Goal: Information Seeking & Learning: Learn about a topic

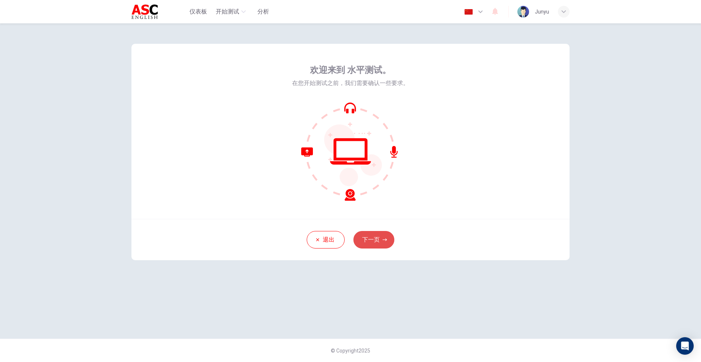
click at [379, 244] on button "下一页" at bounding box center [374, 240] width 41 height 18
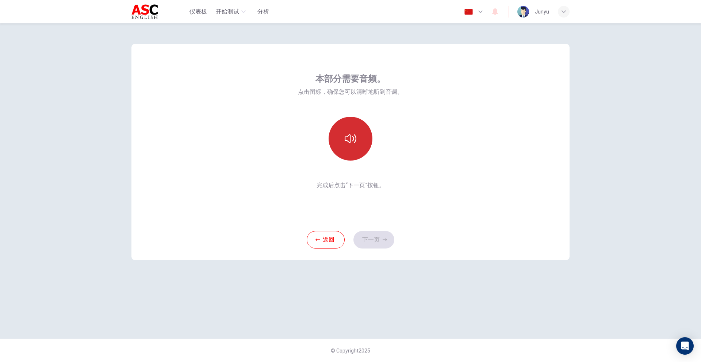
click at [349, 126] on button "button" at bounding box center [351, 139] width 44 height 44
click at [385, 241] on icon "button" at bounding box center [385, 240] width 4 height 4
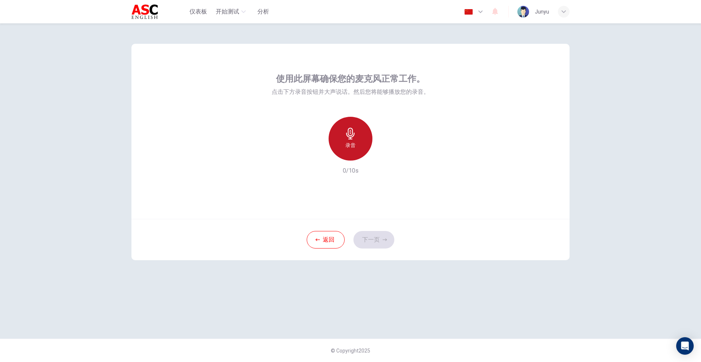
click at [349, 140] on div "录音" at bounding box center [351, 139] width 44 height 44
click at [381, 236] on button "下一页" at bounding box center [374, 240] width 41 height 18
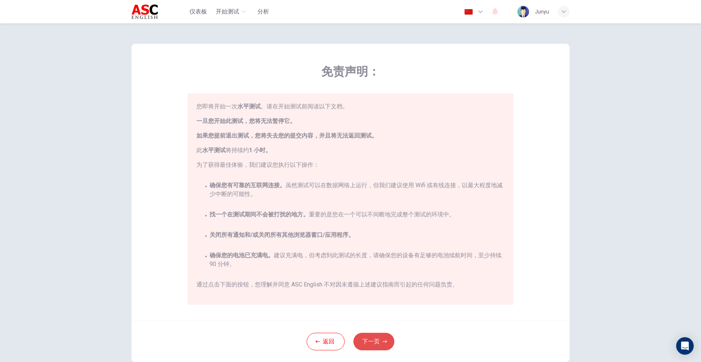
click at [376, 340] on button "下一页" at bounding box center [374, 342] width 41 height 18
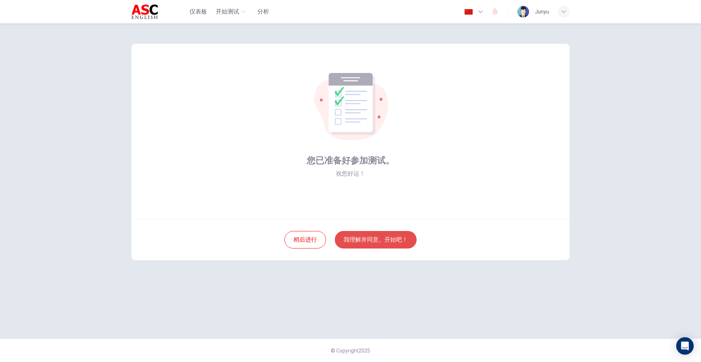
click at [388, 244] on button "我理解并同意。开始吧！" at bounding box center [376, 240] width 82 height 18
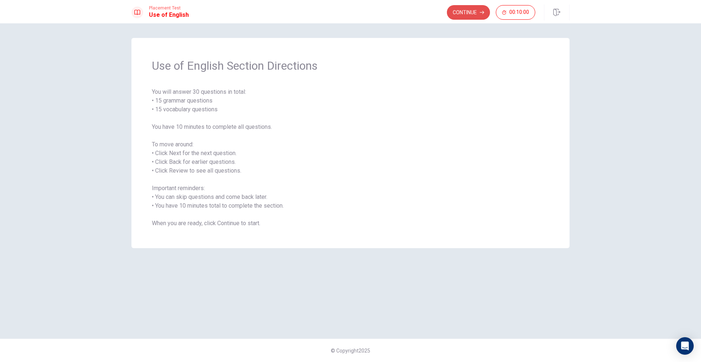
click at [472, 15] on button "Continue" at bounding box center [468, 12] width 43 height 15
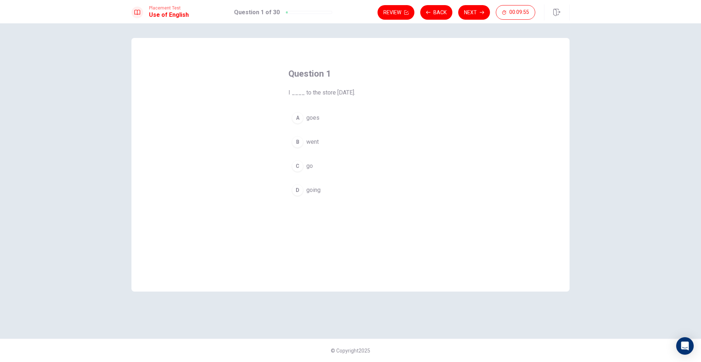
click at [317, 141] on span "went" at bounding box center [312, 142] width 12 height 9
click at [473, 14] on button "Next" at bounding box center [474, 12] width 32 height 15
click at [313, 142] on span "Do" at bounding box center [309, 142] width 7 height 9
click at [475, 12] on button "Next" at bounding box center [474, 12] width 32 height 15
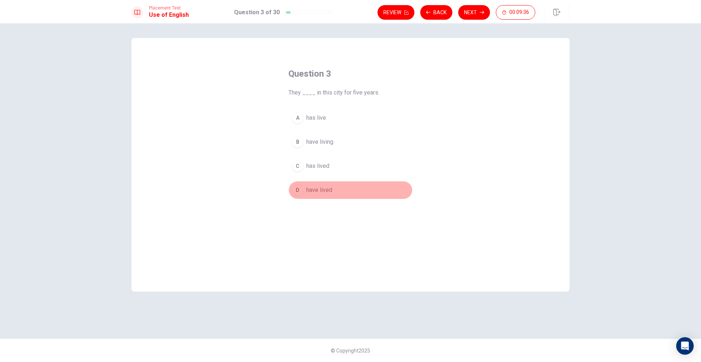
click at [328, 191] on span "have lived" at bounding box center [319, 190] width 26 height 9
click at [476, 16] on button "Next" at bounding box center [474, 12] width 32 height 15
click at [312, 191] on span "has" at bounding box center [310, 190] width 9 height 9
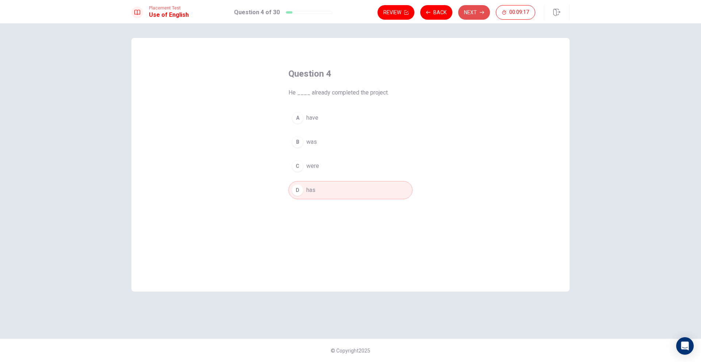
click at [481, 12] on icon "button" at bounding box center [482, 12] width 4 height 3
click at [312, 143] on span "read" at bounding box center [311, 142] width 11 height 9
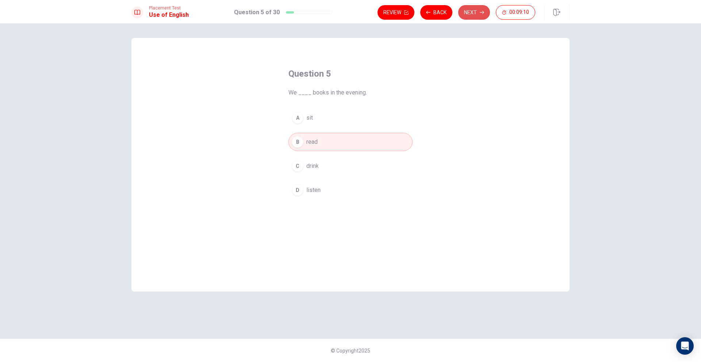
click at [476, 15] on button "Next" at bounding box center [474, 12] width 32 height 15
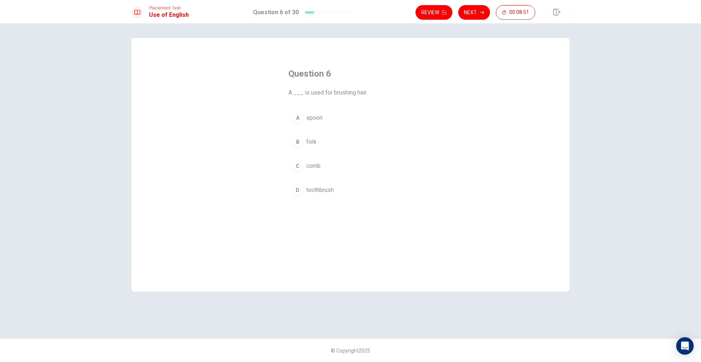
click at [317, 165] on span "comb" at bounding box center [313, 166] width 14 height 9
click at [478, 13] on button "Next" at bounding box center [474, 12] width 32 height 15
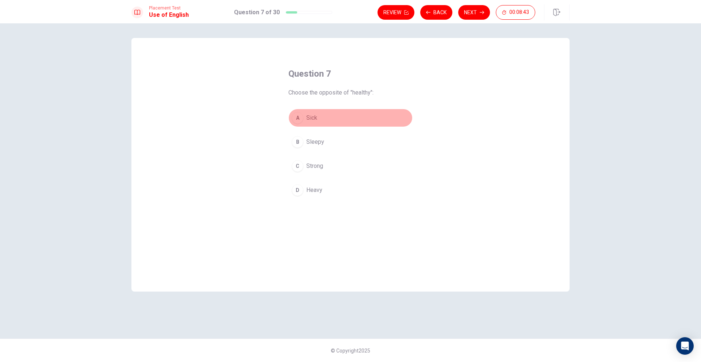
click at [315, 117] on span "Sick" at bounding box center [311, 118] width 11 height 9
click at [476, 11] on button "Next" at bounding box center [474, 12] width 32 height 15
click at [320, 167] on span "pencil" at bounding box center [313, 166] width 15 height 9
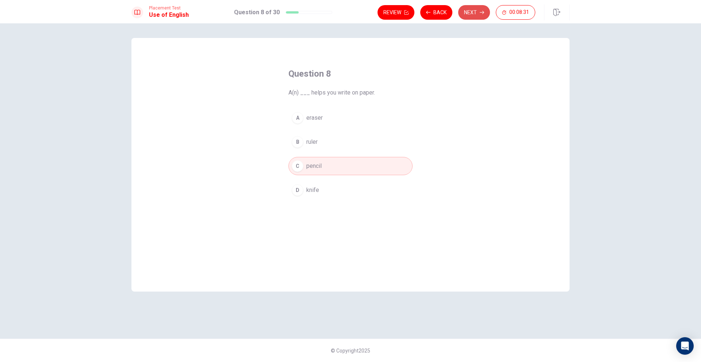
click at [469, 14] on button "Next" at bounding box center [474, 12] width 32 height 15
click at [310, 142] on span "tree" at bounding box center [311, 142] width 10 height 9
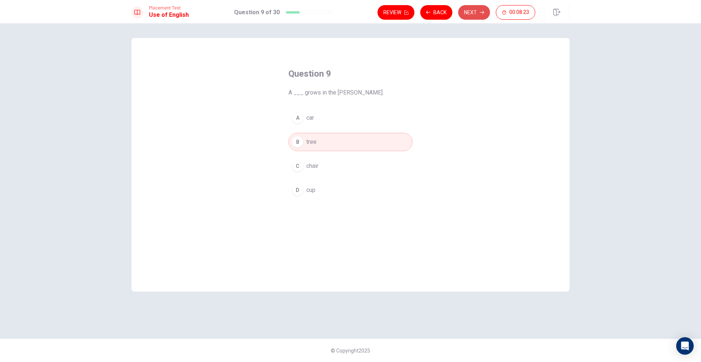
click at [475, 13] on button "Next" at bounding box center [474, 12] width 32 height 15
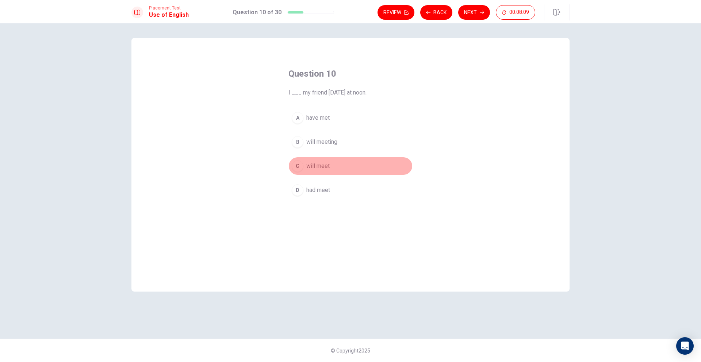
click at [326, 165] on span "will meet" at bounding box center [317, 166] width 23 height 9
click at [331, 143] on span "will meeting" at bounding box center [321, 142] width 31 height 9
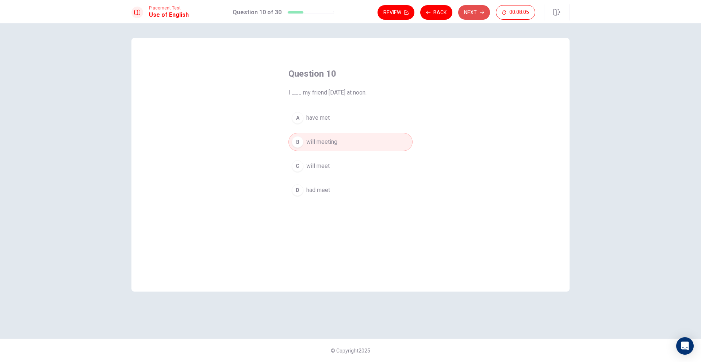
click at [480, 10] on icon "button" at bounding box center [482, 12] width 4 height 4
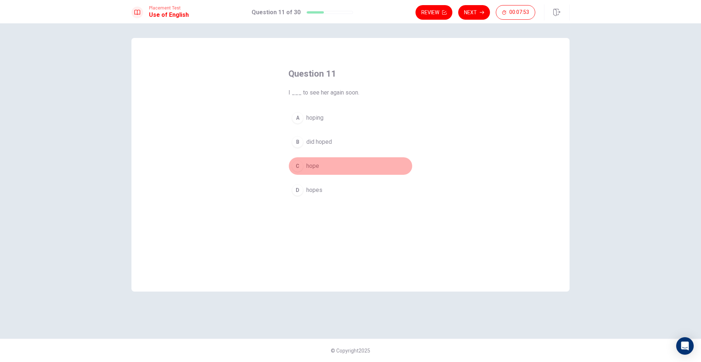
click at [315, 169] on span "hope" at bounding box center [312, 166] width 13 height 9
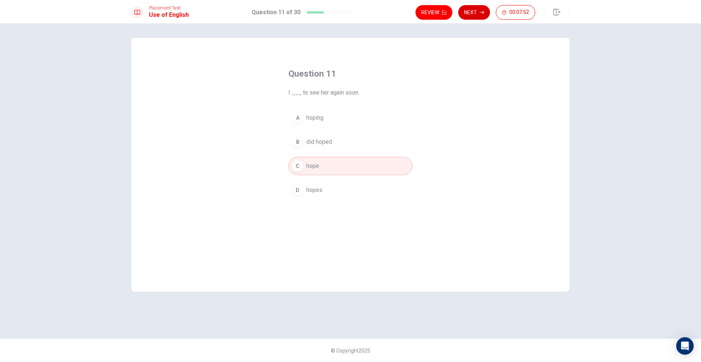
click at [478, 11] on button "Next" at bounding box center [474, 12] width 32 height 15
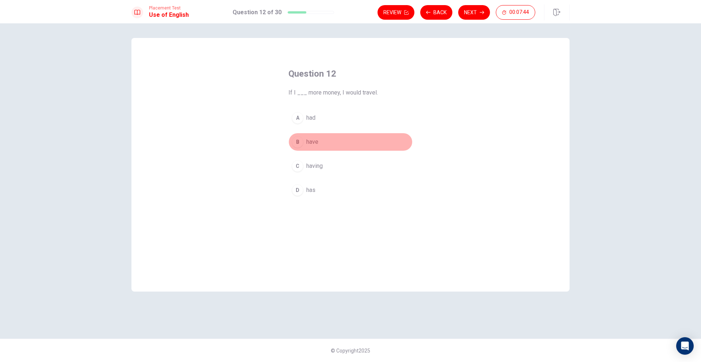
click at [317, 142] on span "have" at bounding box center [312, 142] width 12 height 9
click at [475, 12] on button "Next" at bounding box center [474, 12] width 32 height 15
click at [329, 143] on button "B received" at bounding box center [351, 142] width 124 height 18
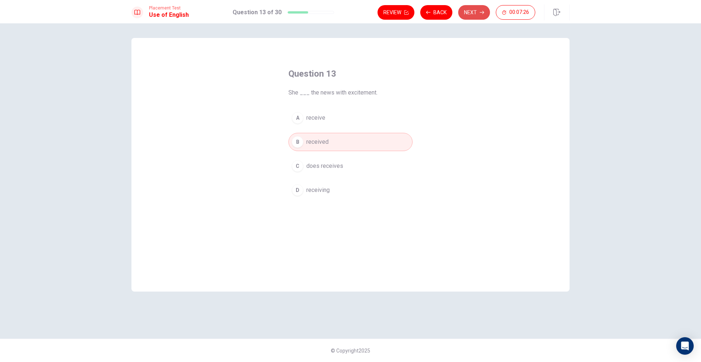
click at [472, 8] on button "Next" at bounding box center [474, 12] width 32 height 15
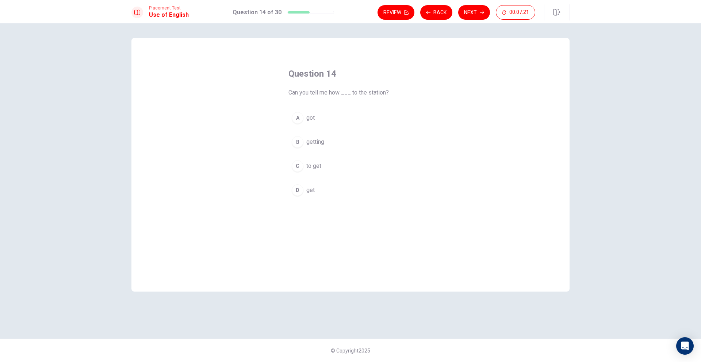
click at [319, 168] on span "to get" at bounding box center [313, 166] width 15 height 9
click at [480, 14] on icon "button" at bounding box center [482, 12] width 4 height 4
click at [312, 140] on span "Allow" at bounding box center [313, 142] width 14 height 9
click at [476, 15] on button "Next" at bounding box center [474, 12] width 32 height 15
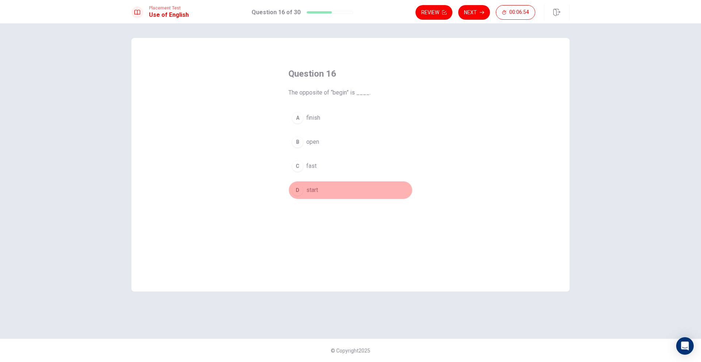
click at [310, 191] on span "start" at bounding box center [312, 190] width 12 height 9
click at [310, 115] on span "finish" at bounding box center [313, 118] width 14 height 9
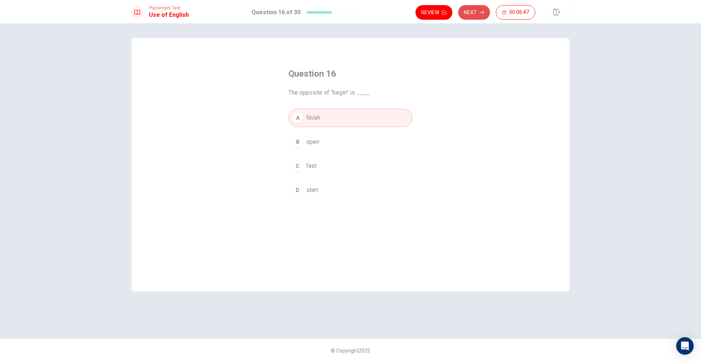
click at [478, 16] on button "Next" at bounding box center [474, 12] width 32 height 15
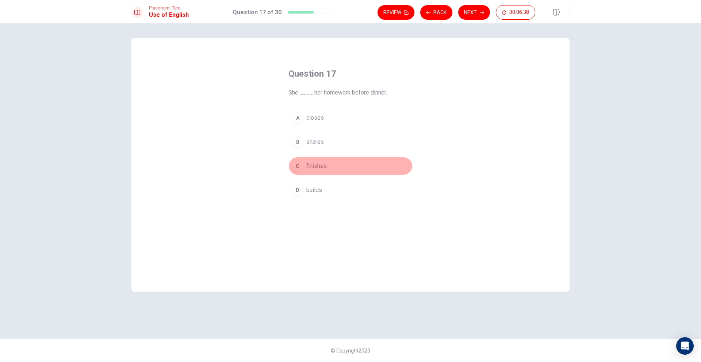
click at [321, 165] on span "finishes" at bounding box center [316, 166] width 20 height 9
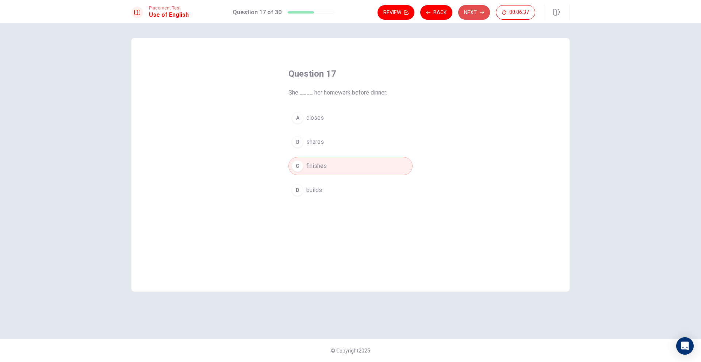
click at [477, 15] on button "Next" at bounding box center [474, 12] width 32 height 15
click at [308, 165] on span "hard" at bounding box center [311, 166] width 11 height 9
click at [482, 11] on icon "button" at bounding box center [482, 12] width 4 height 4
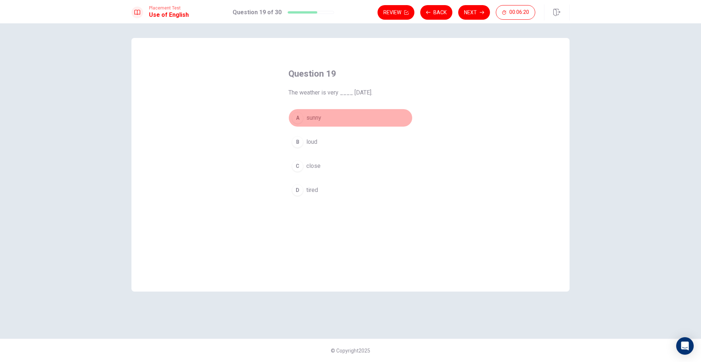
click at [319, 118] on span "sunny" at bounding box center [313, 118] width 15 height 9
click at [481, 14] on icon "button" at bounding box center [482, 12] width 4 height 4
click at [312, 118] on span "to get" at bounding box center [313, 118] width 15 height 9
click at [480, 14] on icon "button" at bounding box center [482, 12] width 4 height 4
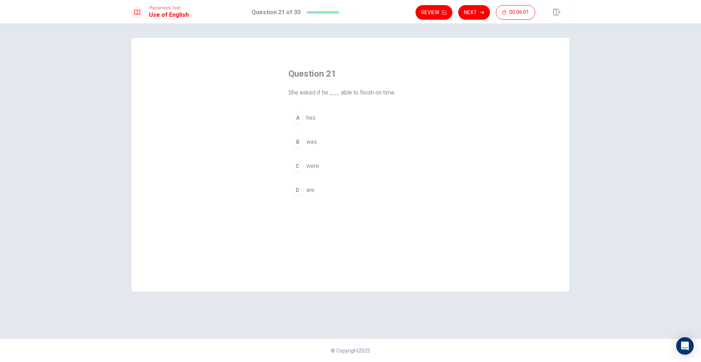
click at [314, 121] on span "has" at bounding box center [310, 118] width 9 height 9
click at [477, 14] on button "Next" at bounding box center [474, 12] width 32 height 15
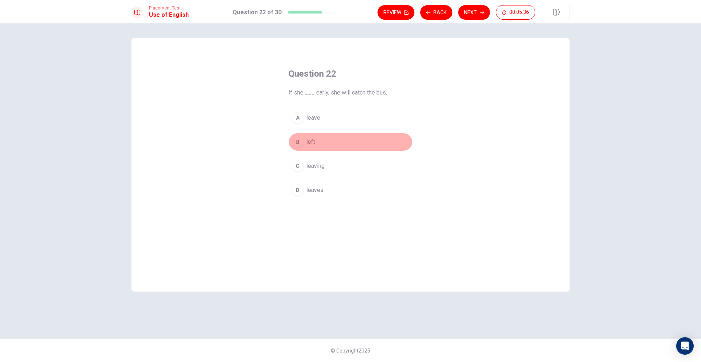
click at [313, 144] on span "left" at bounding box center [310, 142] width 9 height 9
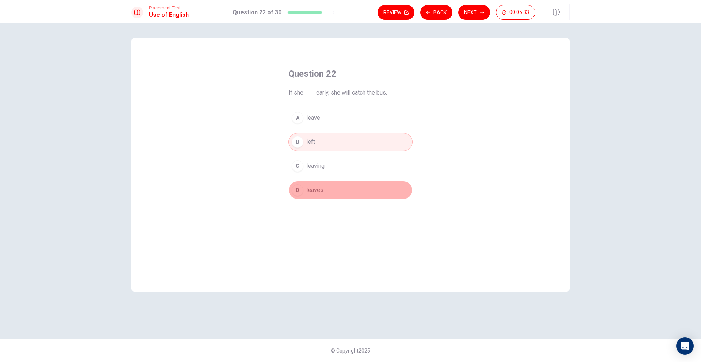
click at [318, 187] on span "leaves" at bounding box center [314, 190] width 17 height 9
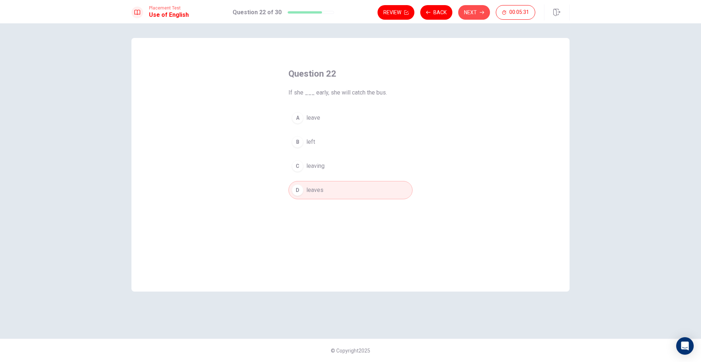
click at [478, 11] on button "Next" at bounding box center [474, 12] width 32 height 15
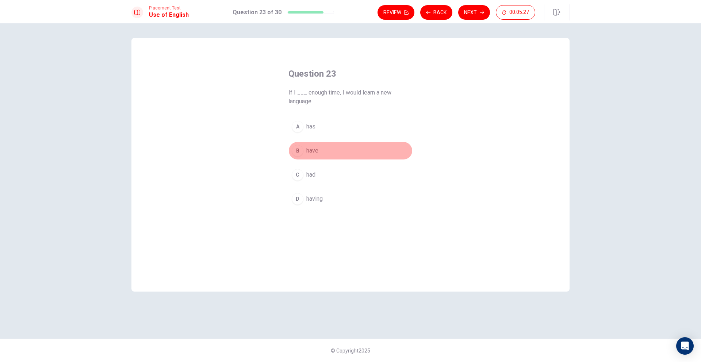
click at [312, 155] on button "B have" at bounding box center [351, 151] width 124 height 18
click at [477, 14] on button "Next" at bounding box center [474, 12] width 32 height 15
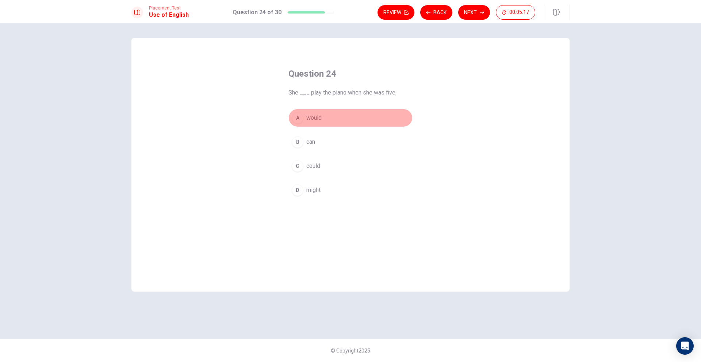
click at [317, 117] on span "would" at bounding box center [313, 118] width 15 height 9
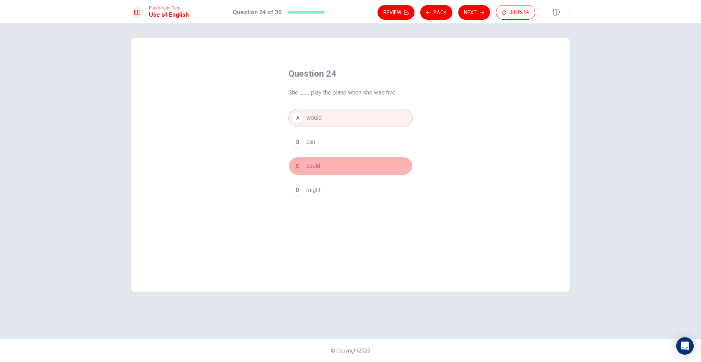
click at [318, 165] on span "could" at bounding box center [313, 166] width 14 height 9
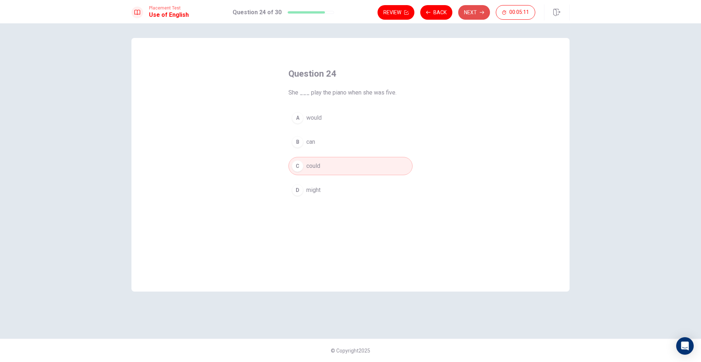
click at [470, 15] on button "Next" at bounding box center [474, 12] width 32 height 15
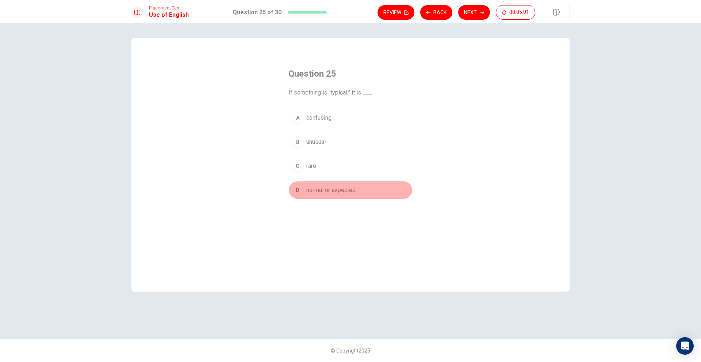
click at [331, 193] on span "normal or expected" at bounding box center [330, 190] width 49 height 9
click at [475, 15] on button "Next" at bounding box center [474, 12] width 32 height 15
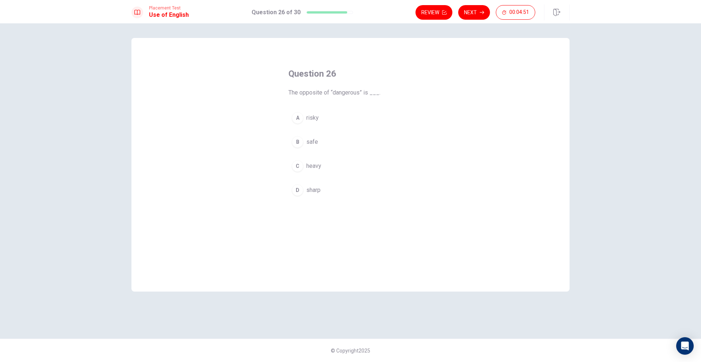
click at [315, 141] on span "safe" at bounding box center [312, 142] width 12 height 9
click at [480, 15] on button "Next" at bounding box center [474, 12] width 32 height 15
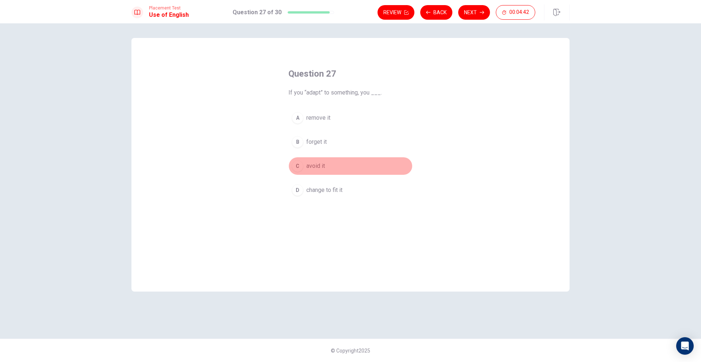
click at [299, 165] on div "C" at bounding box center [298, 166] width 12 height 12
click at [297, 189] on div "D" at bounding box center [298, 190] width 12 height 12
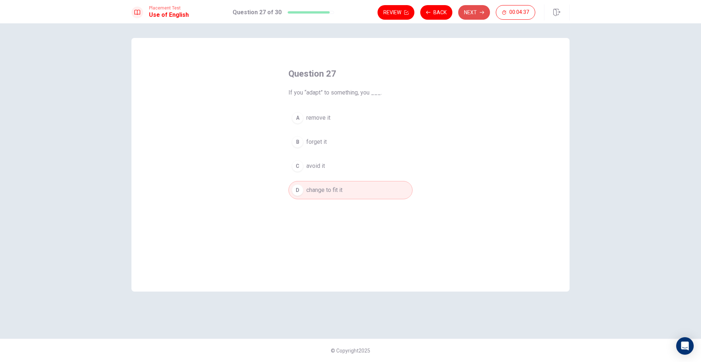
click at [468, 11] on button "Next" at bounding box center [474, 12] width 32 height 15
click at [300, 191] on div "D" at bounding box center [298, 190] width 12 height 12
click at [473, 8] on button "Next" at bounding box center [474, 12] width 32 height 15
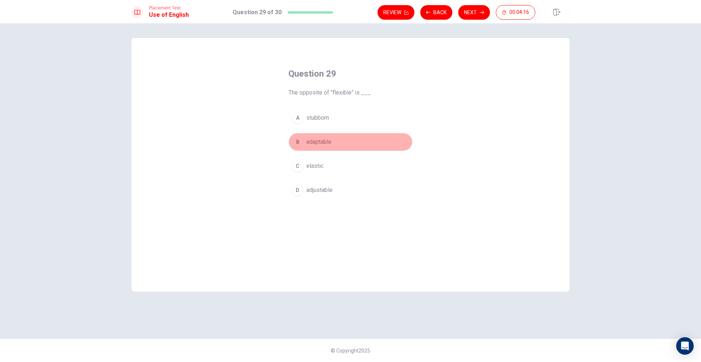
click at [300, 141] on div "B" at bounding box center [298, 142] width 12 height 12
click at [476, 16] on button "Next" at bounding box center [474, 12] width 32 height 15
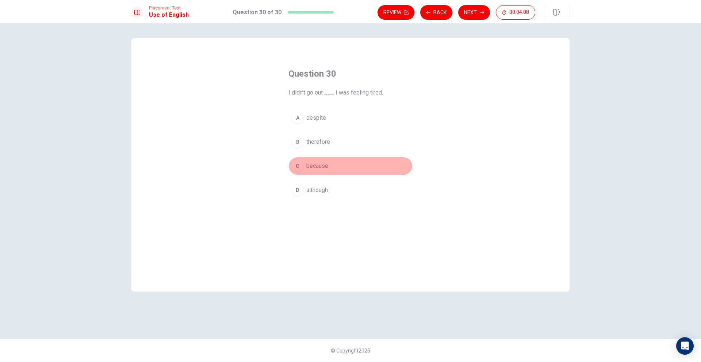
click at [298, 166] on div "C" at bounding box center [298, 166] width 12 height 12
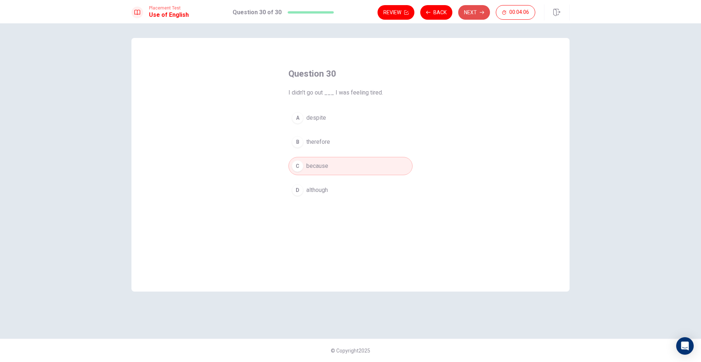
click at [470, 14] on button "Next" at bounding box center [474, 12] width 32 height 15
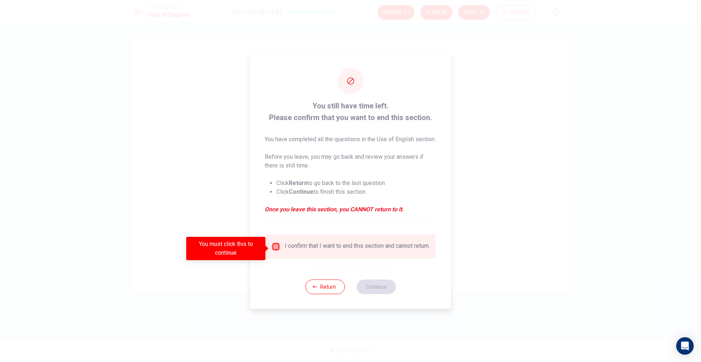
click at [276, 250] on input "You must click this to continue" at bounding box center [276, 247] width 9 height 9
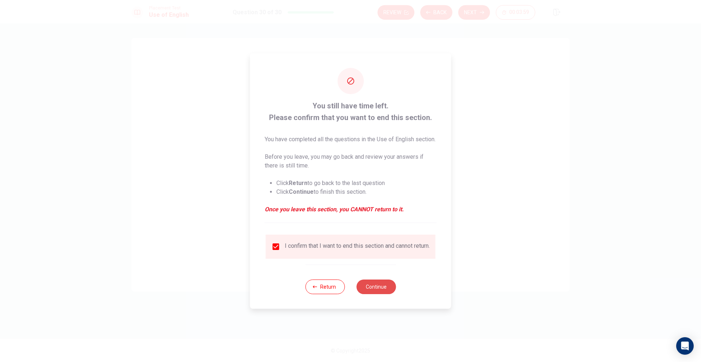
click at [383, 294] on button "Continue" at bounding box center [375, 287] width 39 height 15
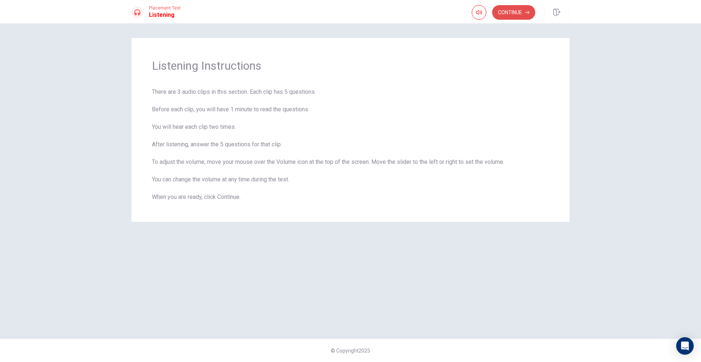
click at [512, 12] on button "Continue" at bounding box center [513, 12] width 43 height 15
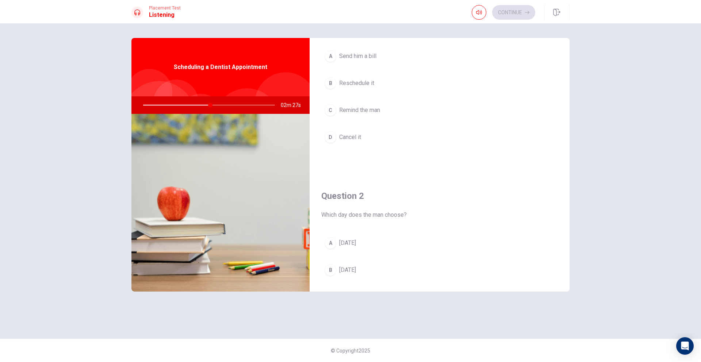
scroll to position [51, 0]
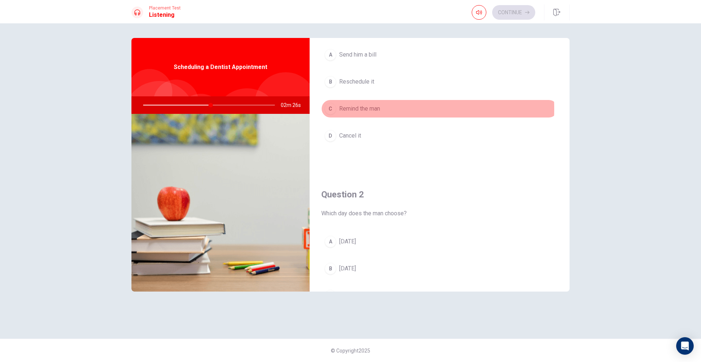
click at [353, 109] on span "Remind the man" at bounding box center [359, 108] width 41 height 9
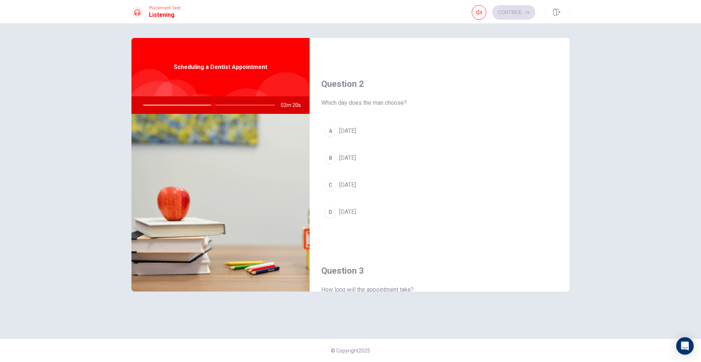
scroll to position [178, 0]
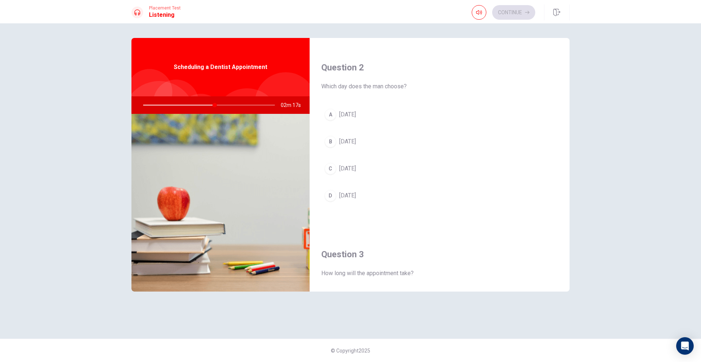
click at [350, 115] on span "[DATE]" at bounding box center [347, 114] width 17 height 9
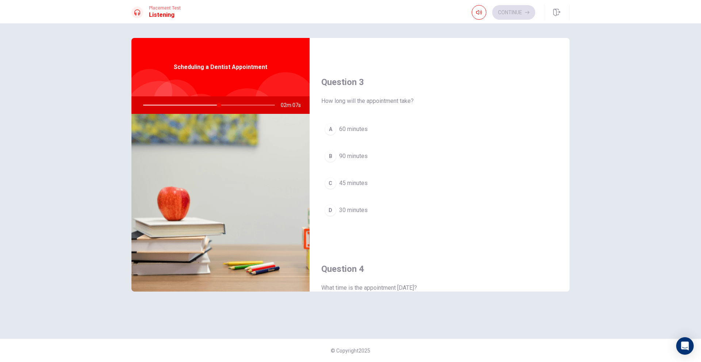
scroll to position [353, 0]
click at [332, 209] on div "D" at bounding box center [331, 208] width 12 height 12
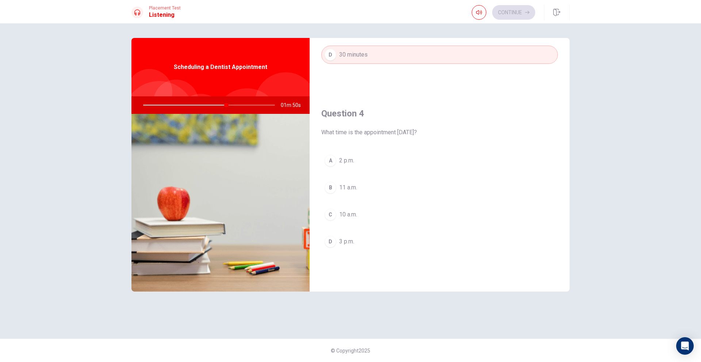
scroll to position [508, 0]
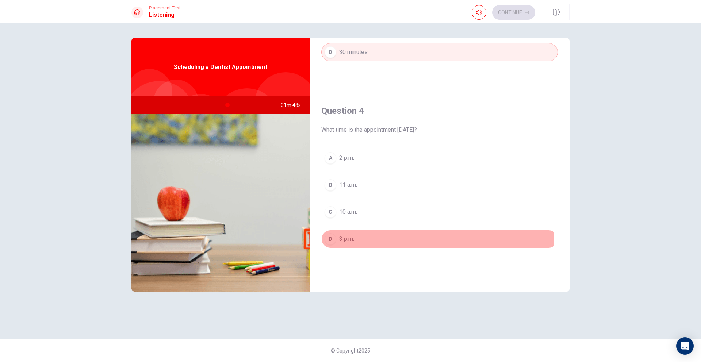
click at [352, 237] on span "3 p.m." at bounding box center [346, 239] width 15 height 9
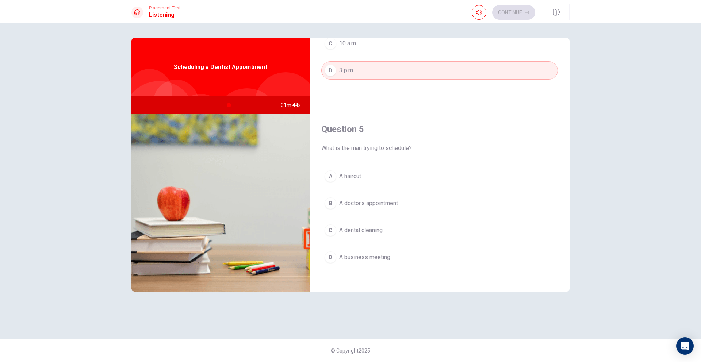
scroll to position [681, 0]
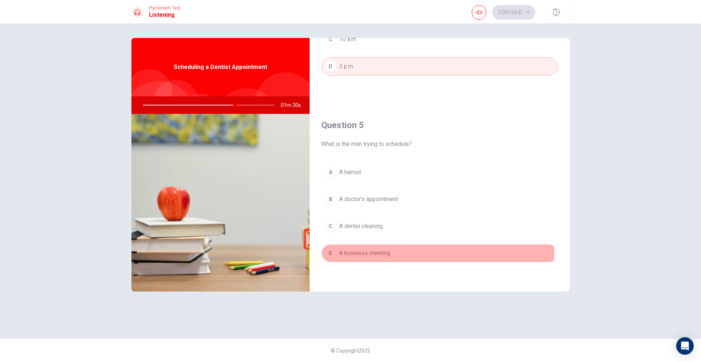
click at [332, 252] on div "D" at bounding box center [331, 254] width 12 height 12
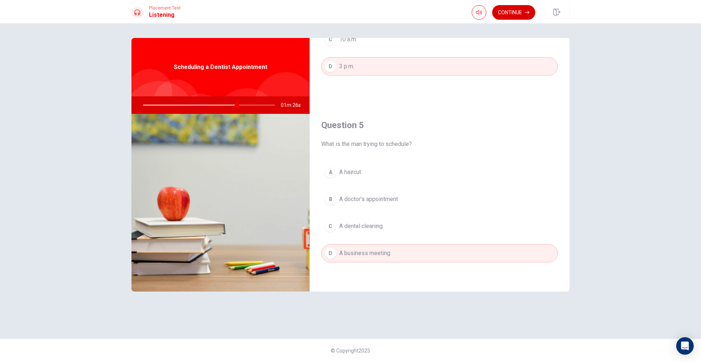
click at [511, 15] on button "Continue" at bounding box center [513, 12] width 43 height 15
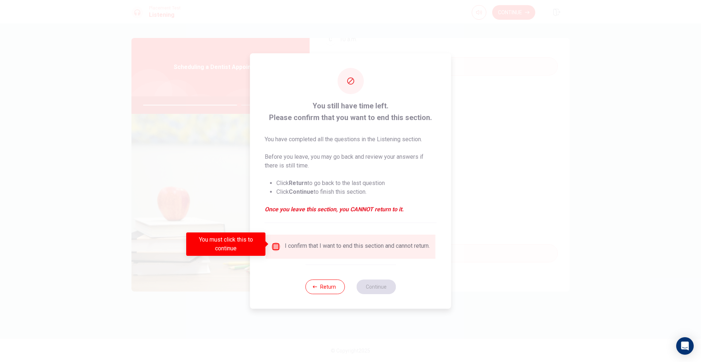
click at [276, 245] on input "You must click this to continue" at bounding box center [276, 247] width 9 height 9
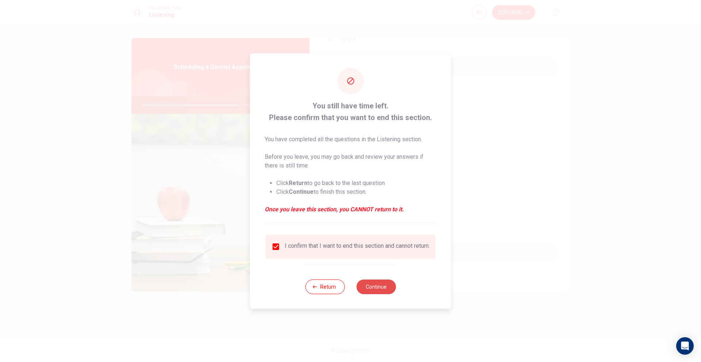
click at [376, 292] on button "Continue" at bounding box center [375, 287] width 39 height 15
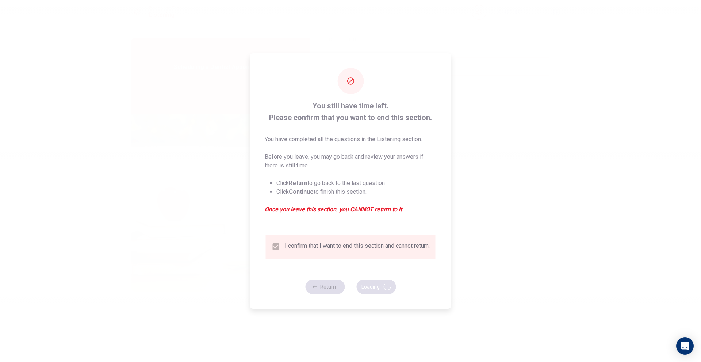
type input "74"
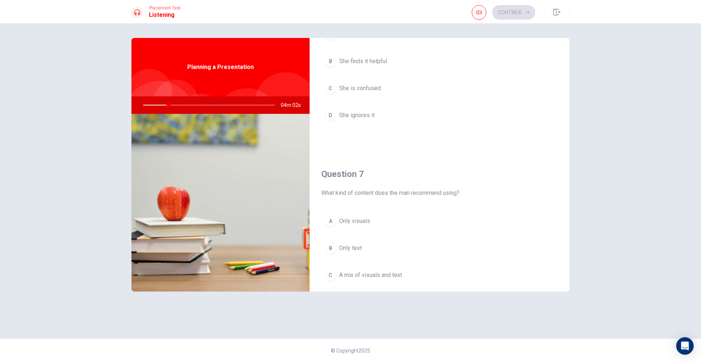
scroll to position [0, 0]
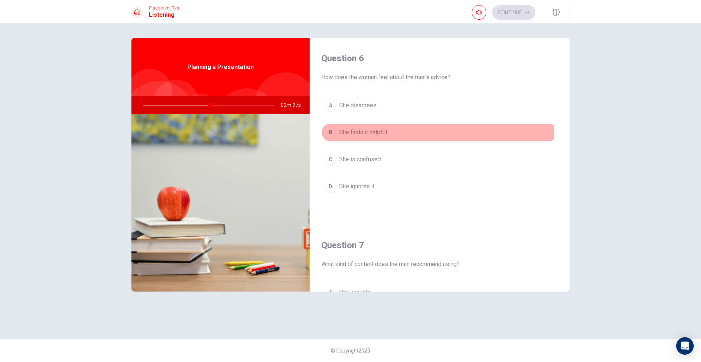
click at [365, 131] on span "She finds it helpful" at bounding box center [363, 132] width 48 height 9
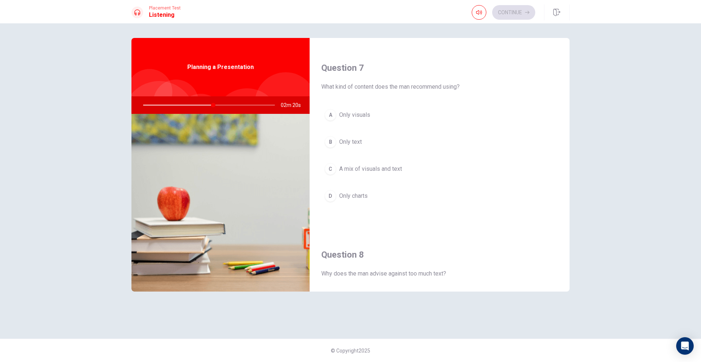
scroll to position [198, 0]
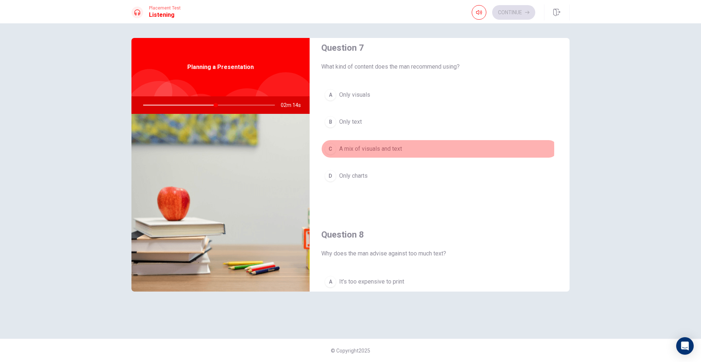
click at [331, 149] on div "C" at bounding box center [331, 149] width 12 height 12
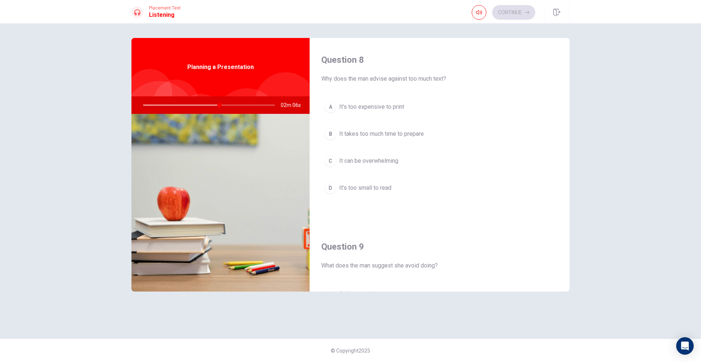
scroll to position [379, 0]
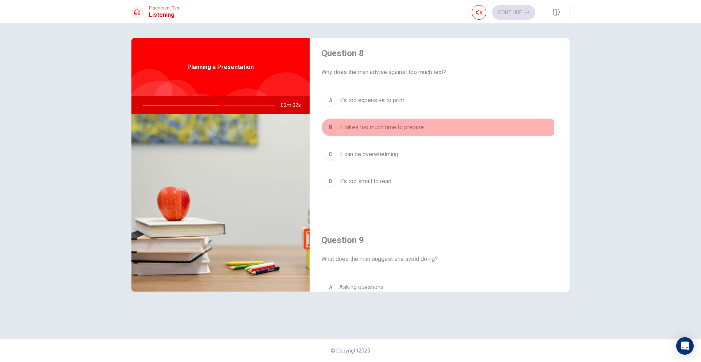
click at [331, 127] on div "B" at bounding box center [331, 128] width 12 height 12
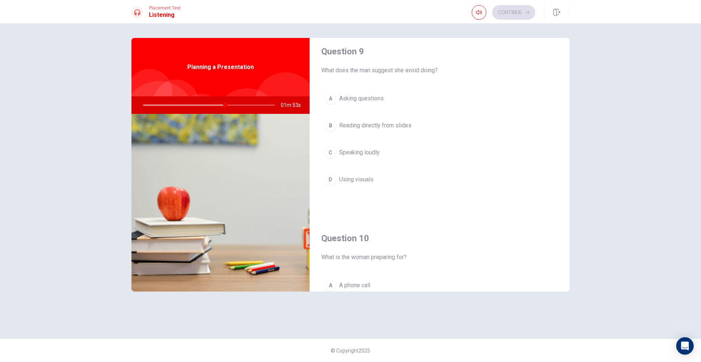
scroll to position [577, 0]
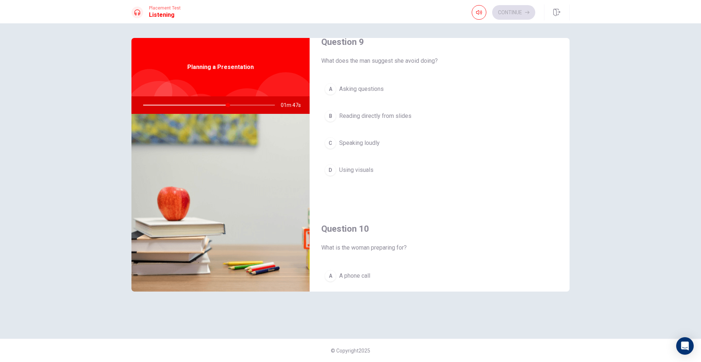
click at [359, 145] on span "Speaking loudly" at bounding box center [359, 143] width 41 height 9
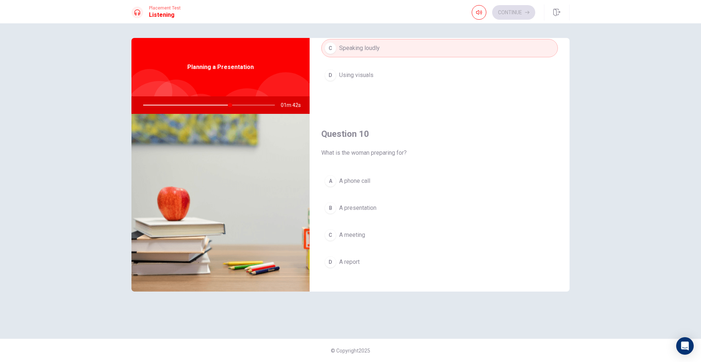
scroll to position [681, 0]
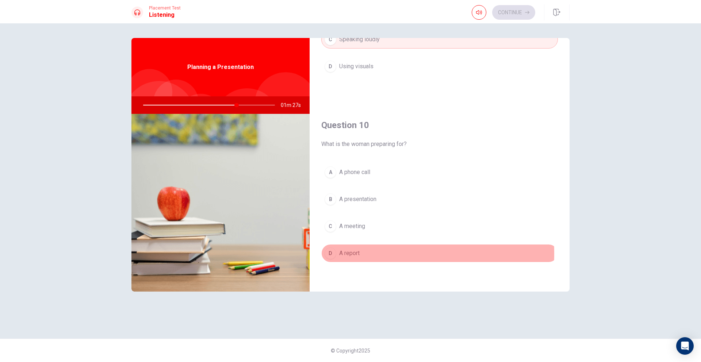
click at [332, 253] on div "D" at bounding box center [331, 254] width 12 height 12
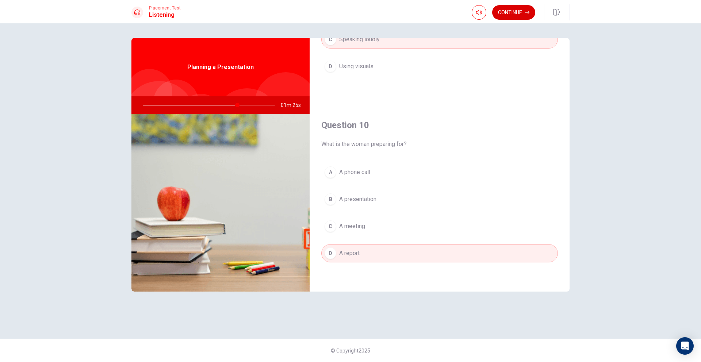
click at [510, 9] on button "Continue" at bounding box center [513, 12] width 43 height 15
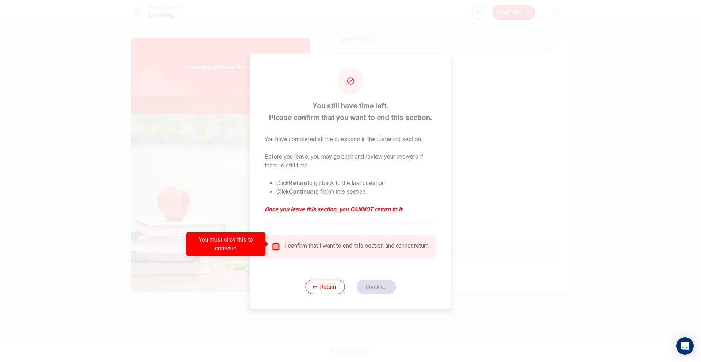
click at [276, 247] on input "You must click this to continue" at bounding box center [276, 247] width 9 height 9
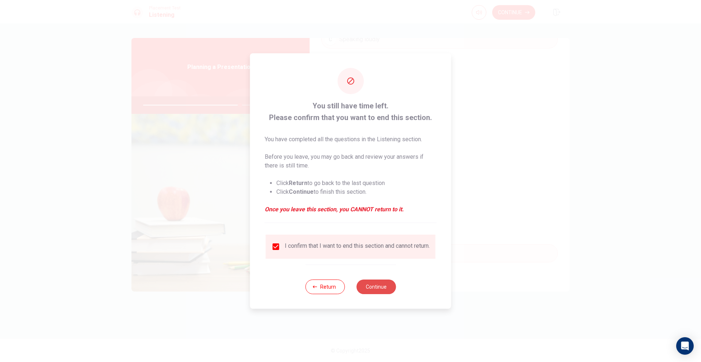
click at [382, 293] on button "Continue" at bounding box center [375, 287] width 39 height 15
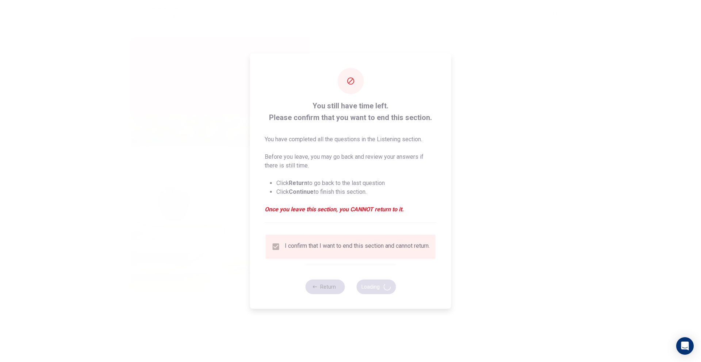
type input "74"
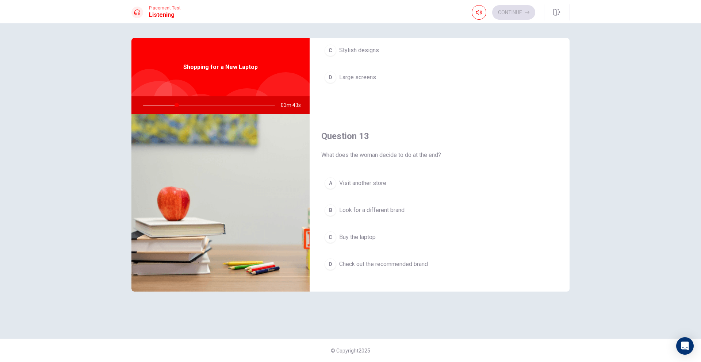
scroll to position [0, 0]
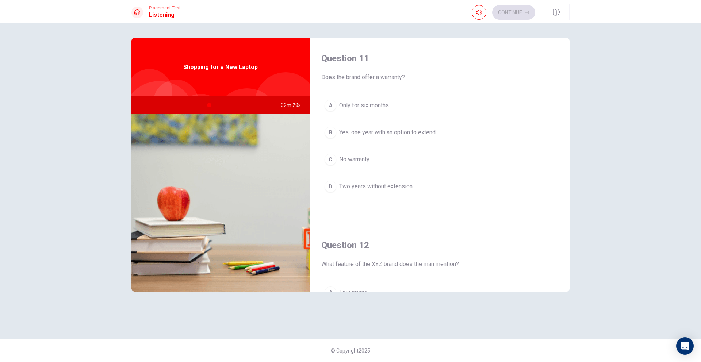
click at [570, 92] on div "Question 11 Does the brand offer a warranty? A Only for six months B Yes, one y…" at bounding box center [351, 181] width 462 height 286
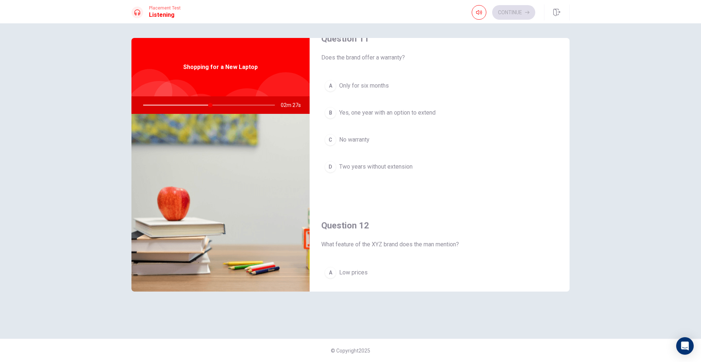
scroll to position [32, 0]
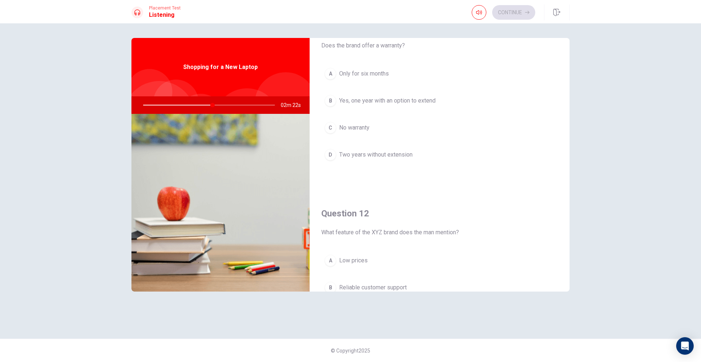
click at [369, 76] on span "Only for six months" at bounding box center [364, 73] width 50 height 9
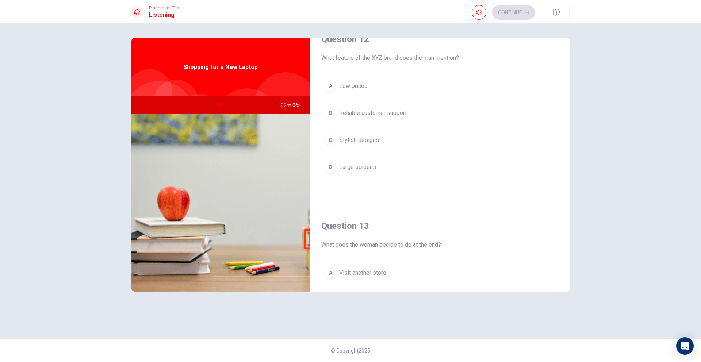
scroll to position [207, 0]
click at [340, 112] on span "Reliable customer support" at bounding box center [373, 112] width 68 height 9
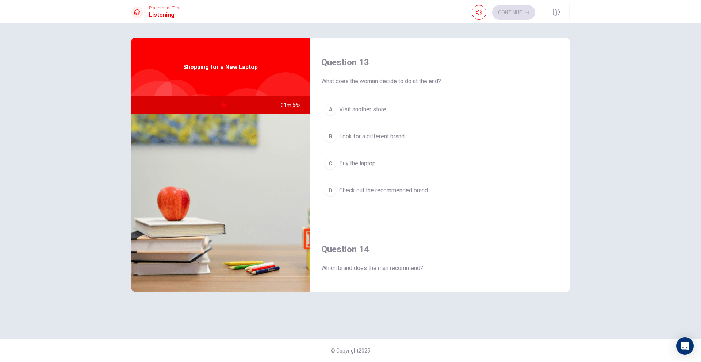
scroll to position [371, 0]
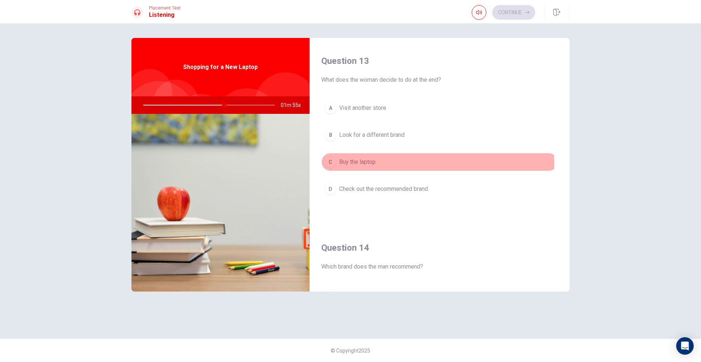
click at [339, 165] on button "C Buy the laptop" at bounding box center [439, 162] width 237 height 18
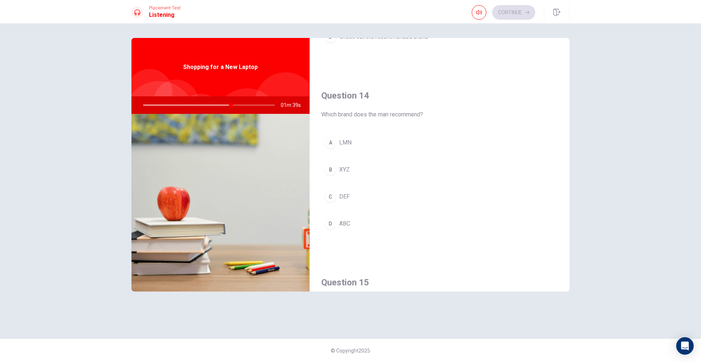
scroll to position [527, 0]
click at [346, 169] on span "XYZ" at bounding box center [344, 167] width 11 height 9
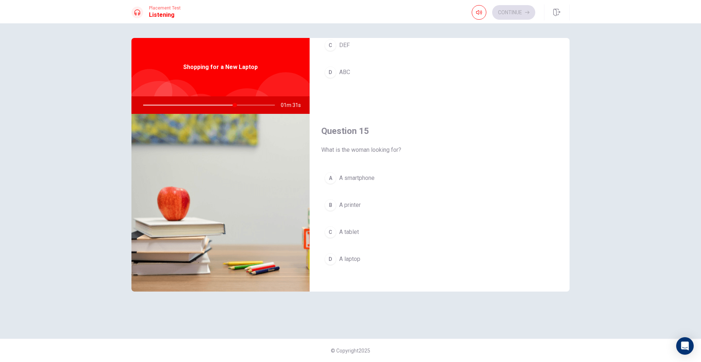
scroll to position [681, 0]
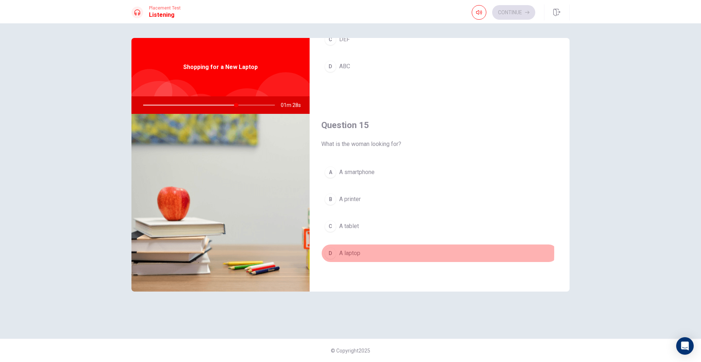
click at [351, 252] on span "A laptop" at bounding box center [349, 253] width 21 height 9
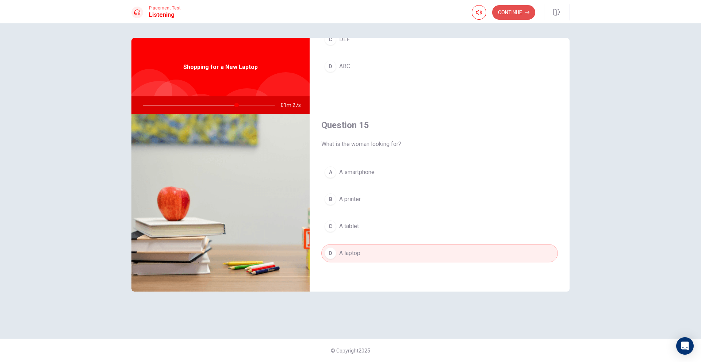
click at [505, 11] on button "Continue" at bounding box center [513, 12] width 43 height 15
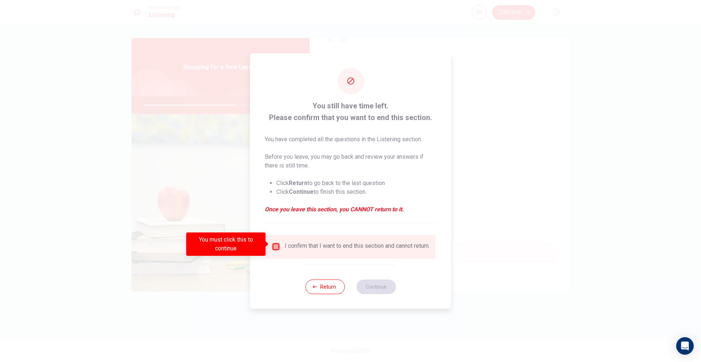
click at [277, 245] on input "You must click this to continue" at bounding box center [276, 247] width 9 height 9
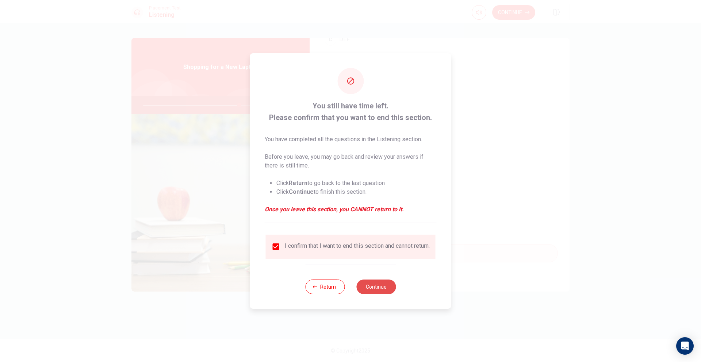
click at [369, 290] on button "Continue" at bounding box center [375, 287] width 39 height 15
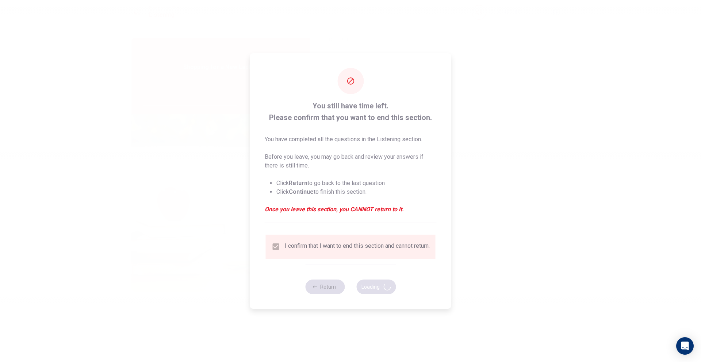
type input "74"
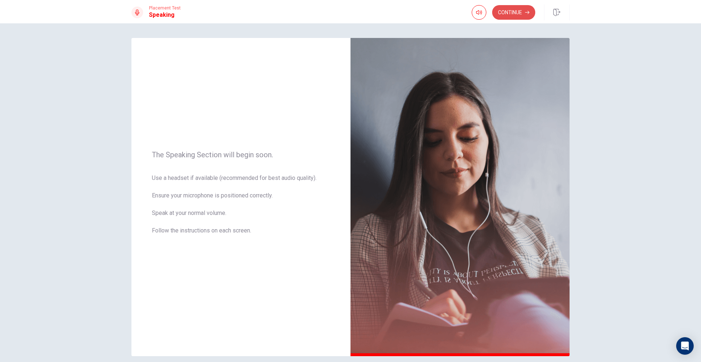
click at [520, 15] on button "Continue" at bounding box center [513, 12] width 43 height 15
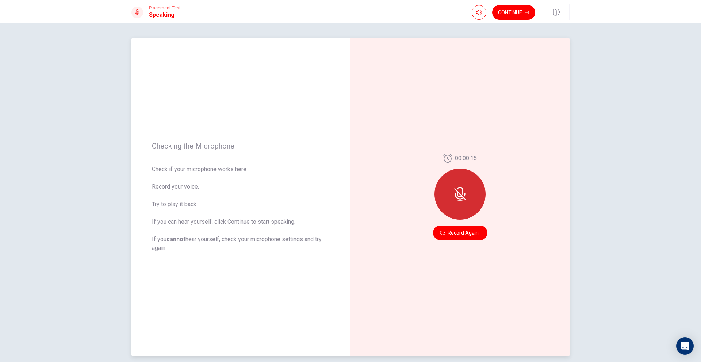
click at [465, 200] on div at bounding box center [460, 194] width 51 height 51
click at [455, 199] on icon at bounding box center [459, 196] width 9 height 7
click at [468, 235] on button "Record Again" at bounding box center [460, 233] width 54 height 15
click at [467, 232] on icon "Play Audio" at bounding box center [468, 233] width 4 height 4
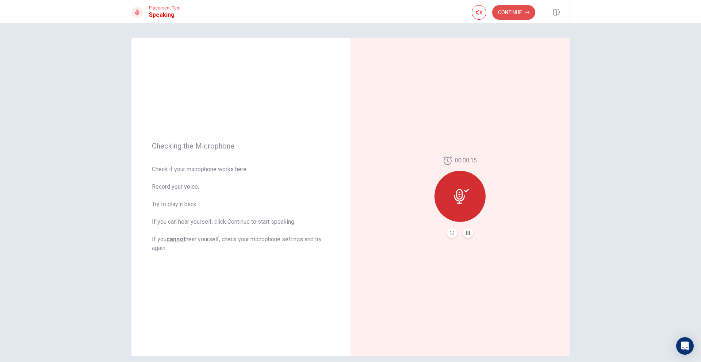
click at [510, 16] on button "Continue" at bounding box center [513, 12] width 43 height 15
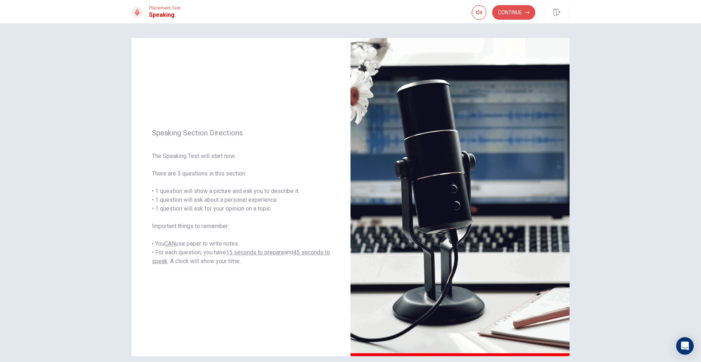
click at [512, 6] on button "Continue" at bounding box center [513, 12] width 43 height 15
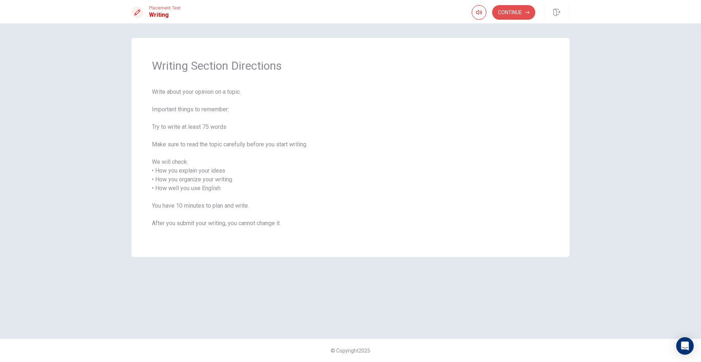
click at [510, 16] on button "Continue" at bounding box center [513, 12] width 43 height 15
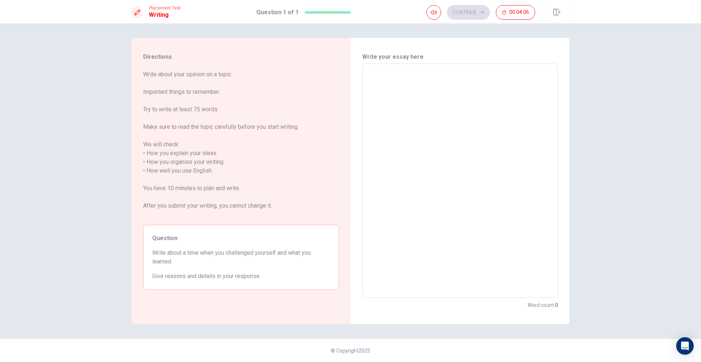
click at [386, 109] on textarea at bounding box center [460, 181] width 186 height 222
type textarea "F"
type textarea "x"
type textarea "Fr"
type textarea "x"
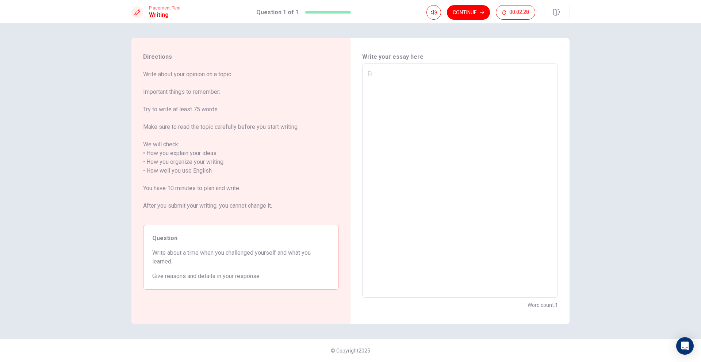
type textarea "Fro"
type textarea "x"
type textarea "From"
type textarea "x"
type textarea "From"
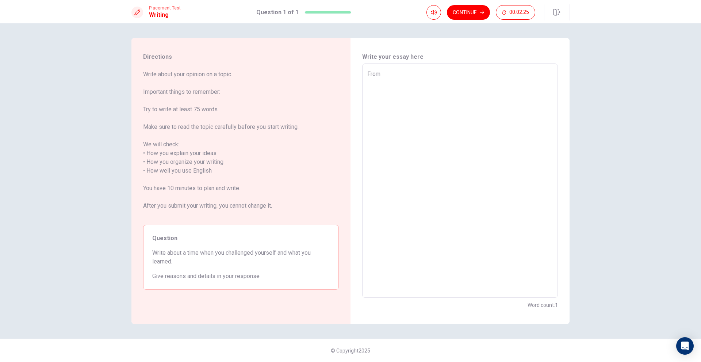
type textarea "x"
type textarea "From I"
type textarea "x"
type textarea "From I"
type textarea "x"
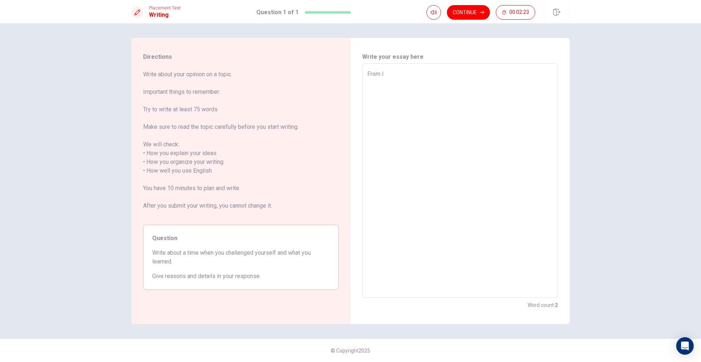
type textarea "From I R"
type textarea "x"
type textarea "From I RE"
type textarea "x"
type textarea "From I REM"
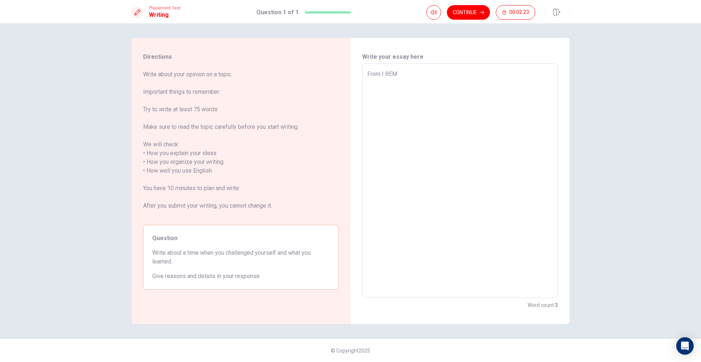
type textarea "x"
type textarea "From I REME"
type textarea "x"
type textarea "From I REMEB"
type textarea "x"
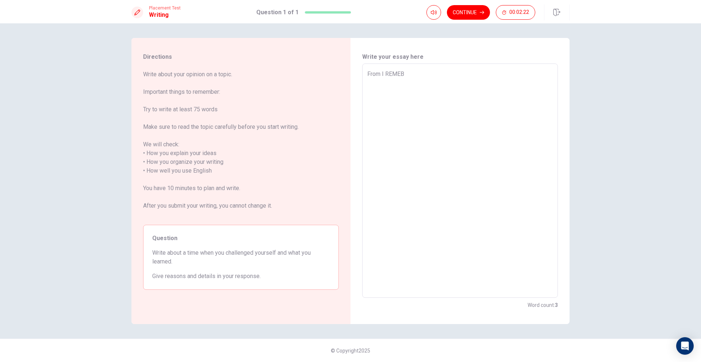
type textarea "From I REMEBE"
type textarea "x"
type textarea "From I REMEBER"
type textarea "x"
type textarea "From I REMEBE"
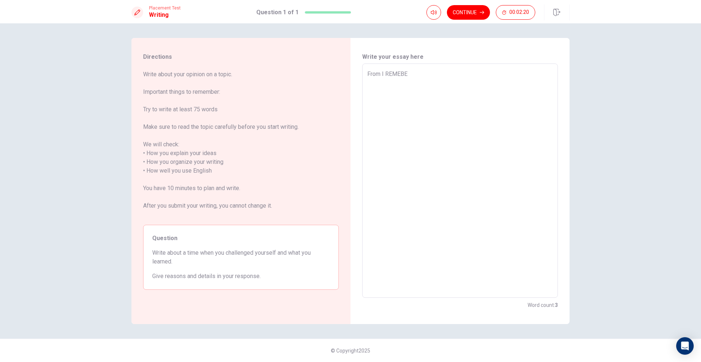
type textarea "x"
type textarea "From I REMEB"
type textarea "x"
type textarea "From I REME"
type textarea "x"
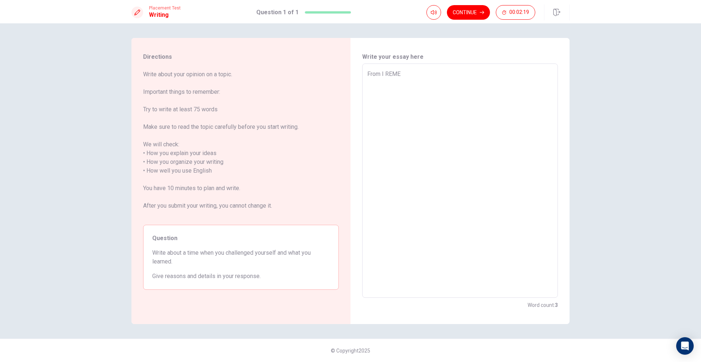
type textarea "From I REM"
type textarea "x"
type textarea "From I RE"
type textarea "x"
type textarea "From I R"
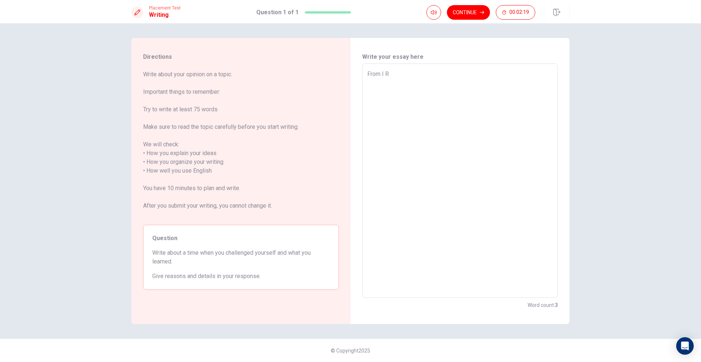
type textarea "x"
type textarea "From I"
type textarea "x"
type textarea "From I"
type textarea "x"
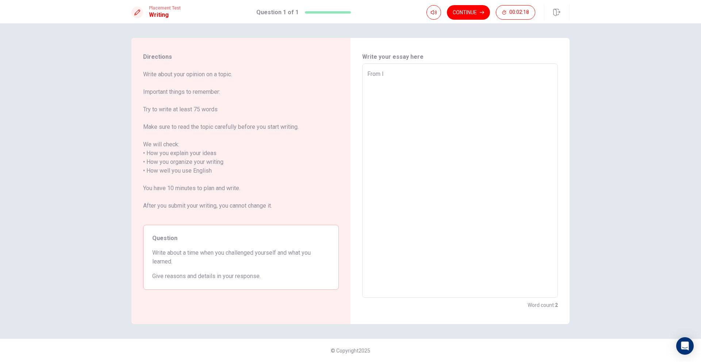
type textarea "From"
type textarea "x"
type textarea "From I"
type textarea "x"
type textarea "From I"
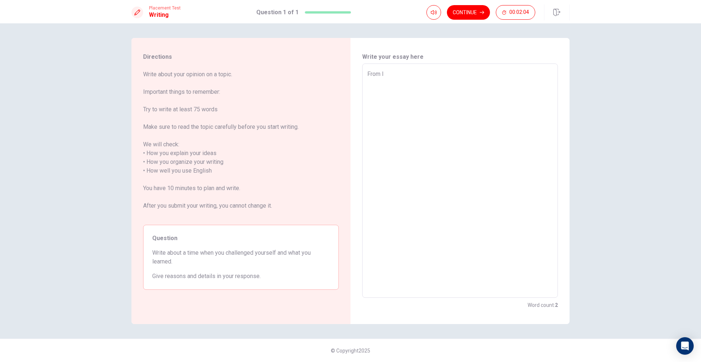
click at [381, 72] on textarea "From I" at bounding box center [460, 181] width 186 height 222
type textarea "x"
type textarea "From I"
type textarea "x"
type textarea "From W I"
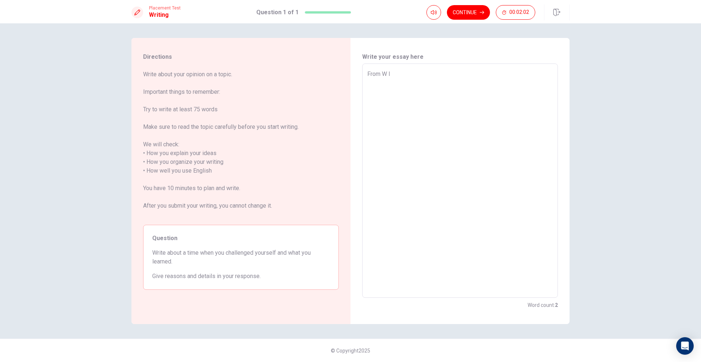
type textarea "x"
type textarea "From WH I"
type textarea "x"
type textarea "From WHA I"
type textarea "x"
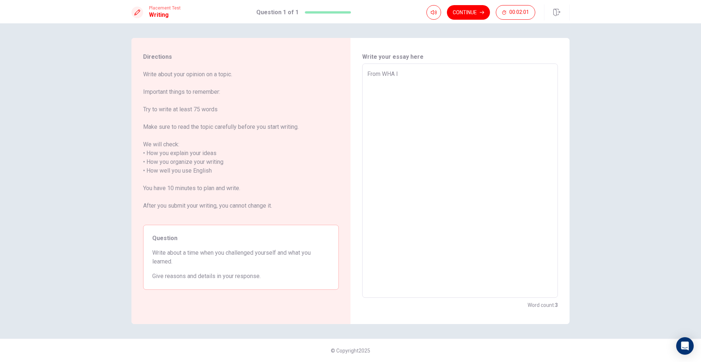
type textarea "From WHAT I"
type textarea "x"
type textarea "From WHAT I"
type textarea "x"
type textarea "From WHAT I"
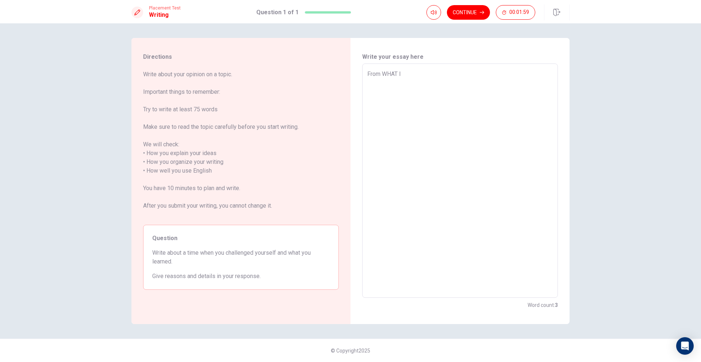
type textarea "x"
type textarea "From WHA I"
type textarea "x"
type textarea "From WH I"
type textarea "x"
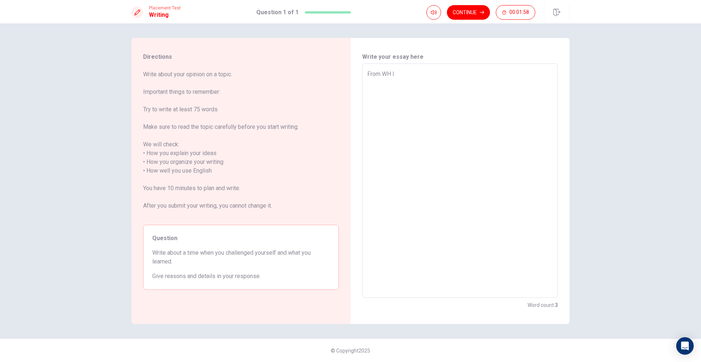
type textarea "From W I"
type textarea "x"
type textarea "From I"
type textarea "x"
type textarea "From w I"
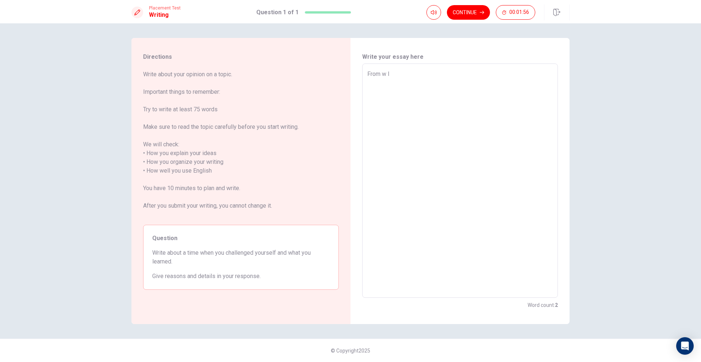
type textarea "x"
type textarea "From wh I"
type textarea "x"
type textarea "From wha I"
type textarea "x"
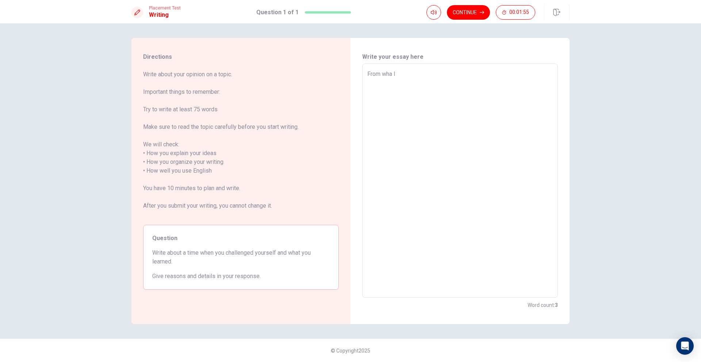
type textarea "From what I"
type textarea "x"
type textarea "From what I"
click at [403, 77] on textarea "From what I" at bounding box center [460, 181] width 186 height 222
type textarea "x"
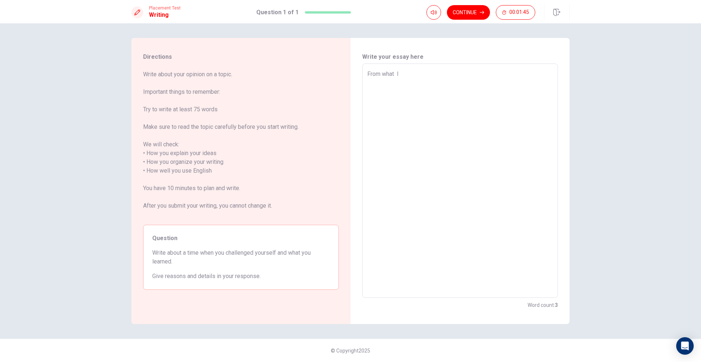
type textarea "From what I r"
type textarea "x"
type textarea "From what I re"
type textarea "x"
type textarea "From what I rem"
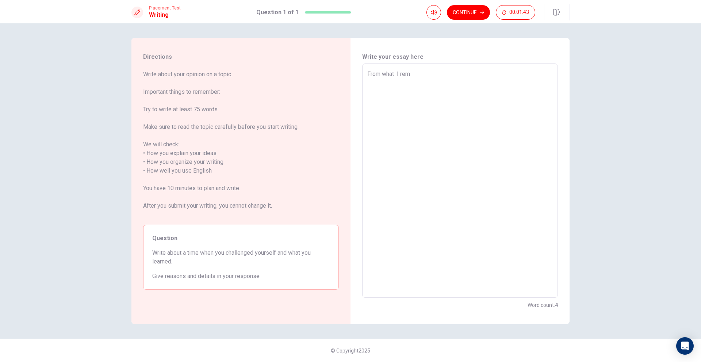
type textarea "x"
type textarea "From what I reme"
type textarea "x"
type textarea "From what I remeb"
type textarea "x"
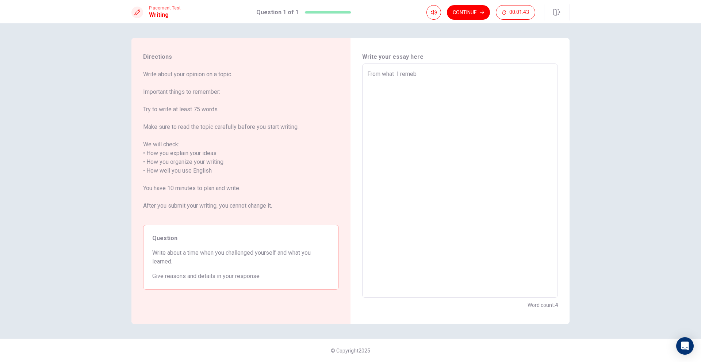
type textarea "From what I remebe"
type textarea "x"
type textarea "From what I remeber"
type textarea "x"
type textarea "From what I remeber,"
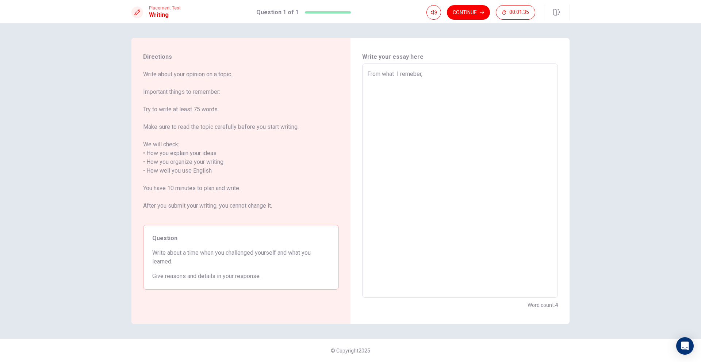
type textarea "x"
type textarea "From what I remeber,t"
type textarea "x"
type textarea "From what I remeber,th"
type textarea "x"
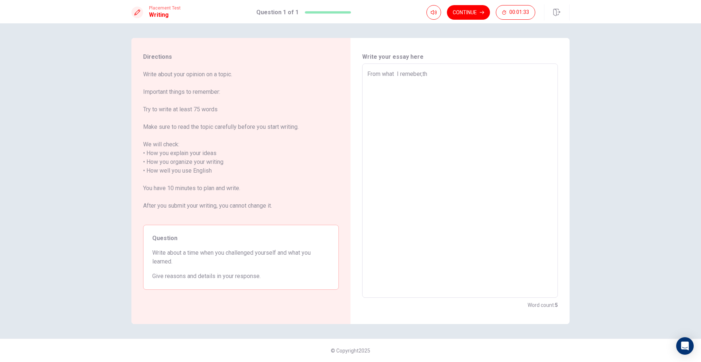
type textarea "From what I remeber,the"
type textarea "x"
type textarea "From what I remeber,the"
type textarea "x"
type textarea "From what I remeber,the m"
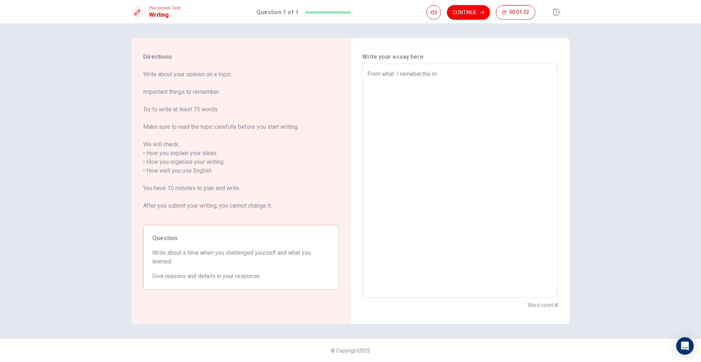
type textarea "x"
type textarea "From what I remeber,the mo"
type textarea "x"
type textarea "From what I remeber,the mos"
type textarea "x"
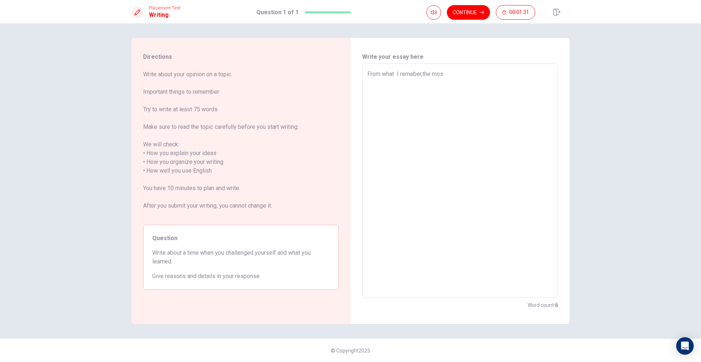
type textarea "From what I remeber,the most"
type textarea "x"
type textarea "From what I remeber,the most"
type textarea "x"
type textarea "From what I remeber,the most s"
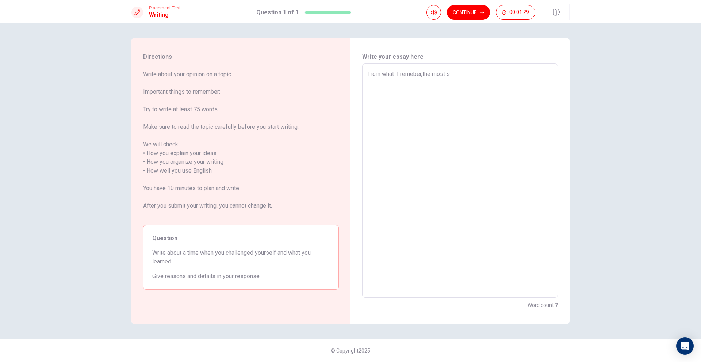
type textarea "x"
type textarea "From what I remeber,the most su"
type textarea "x"
type textarea "From what I remeber,the most suc"
type textarea "x"
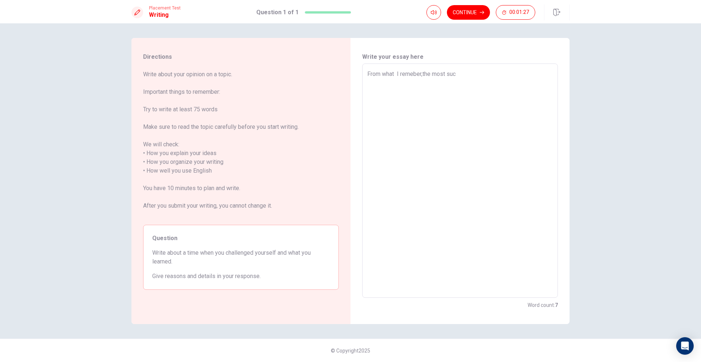
type textarea "From what I remeber,the most succ"
type textarea "x"
type textarea "From what I remeber,the most succe"
type textarea "x"
type textarea "From what I remeber,the most succes"
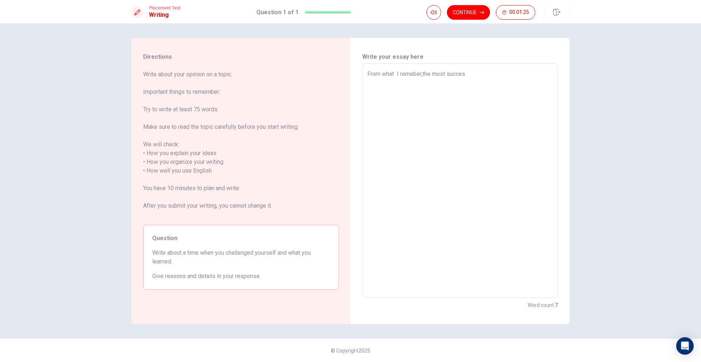
type textarea "x"
type textarea "From what I remeber,the most success"
type textarea "x"
type textarea "From what I remeber,the most successf"
type textarea "x"
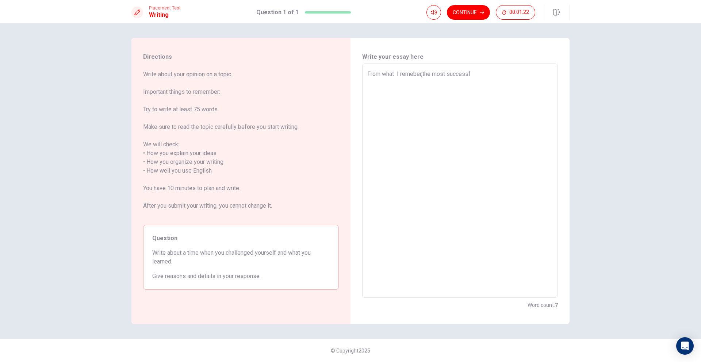
type textarea "From what I remeber,the most successfu"
type textarea "x"
type textarea "From what I remeber,the most successful"
type textarea "x"
type textarea "From what I remeber,the most successfull"
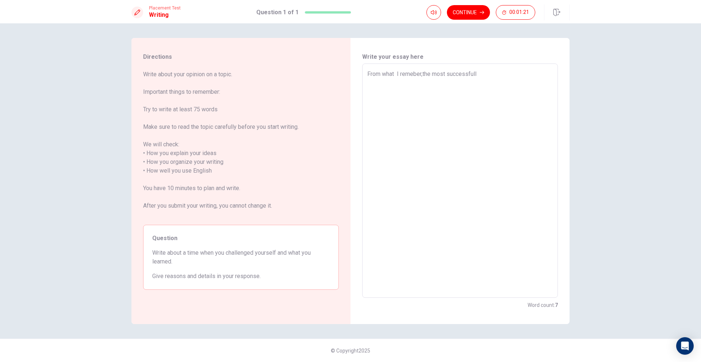
type textarea "x"
type textarea "From what I remeber,the most successfull"
type textarea "x"
type textarea "From what I remeber,the most successfull s"
type textarea "x"
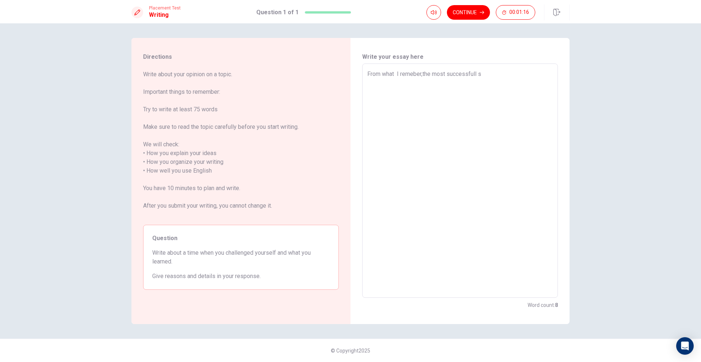
type textarea "From what I remeber,the most successfull se"
type textarea "x"
type textarea "From what I remeber,the most successfull sel"
type textarea "x"
type textarea "From what I remeber,the most successfull self"
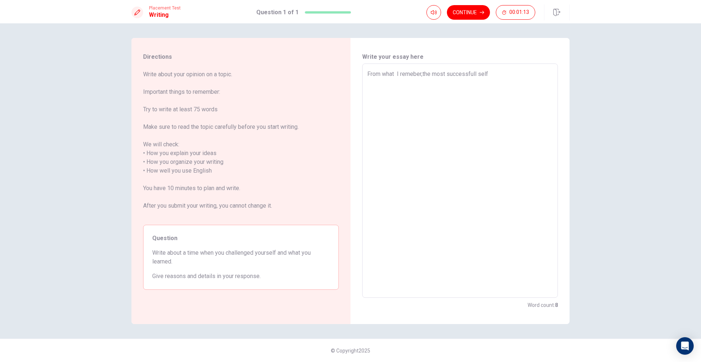
type textarea "x"
type textarea "From what I remeber,the most successfull self-"
type textarea "x"
type textarea "From what I remeber,the most successfull self-c"
type textarea "x"
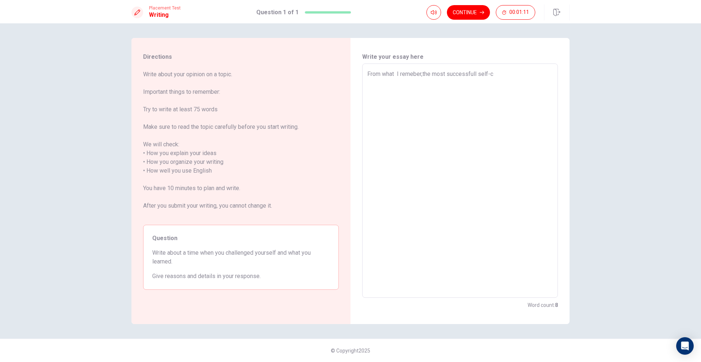
type textarea "From what I remeber,the most successfull self-ch"
type textarea "x"
type textarea "From what I remeber,the most successfull self-cha"
type textarea "x"
type textarea "From what I remeber,the most successfull self-chal"
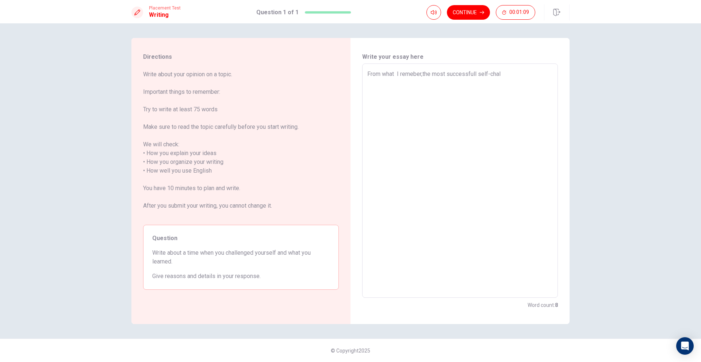
type textarea "x"
type textarea "From what I remeber,the most successfull self-chall"
type textarea "x"
type textarea "From what I remeber,the most successfull self-challe"
type textarea "x"
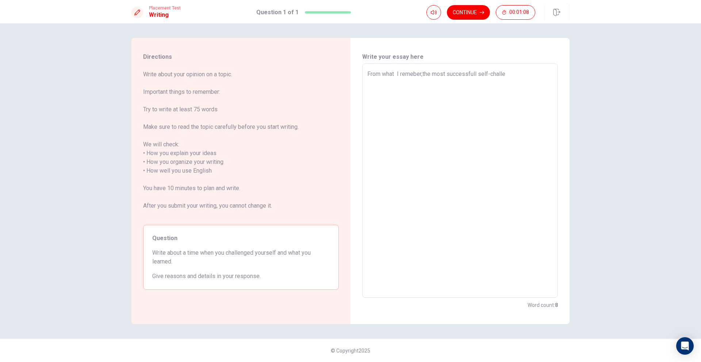
type textarea "From what I remeber,the most successfull self-challen"
type textarea "x"
type textarea "From what I remeber,the most successfull self-challeng"
type textarea "x"
type textarea "From what I remeber,the most successfull self-challenge"
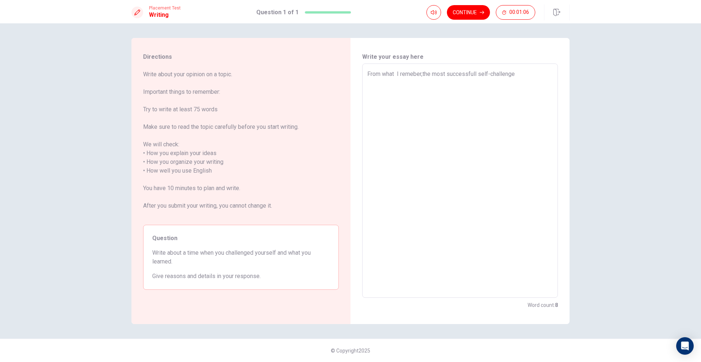
type textarea "x"
type textarea "From what I remeber,the most successfull self-challenge"
type textarea "x"
type textarea "From what I remeber,the most successfull self-challenge i"
type textarea "x"
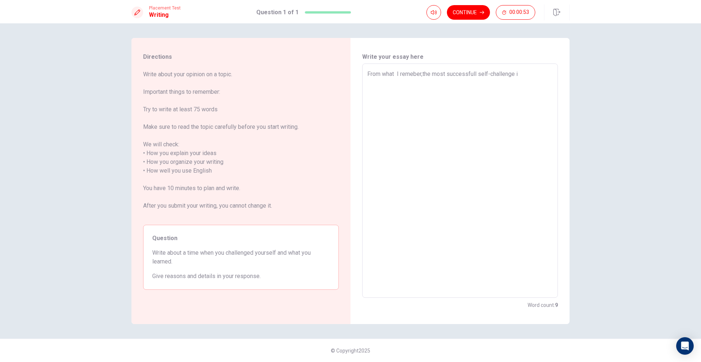
type textarea "From what I remeber,the most successfull self-challenge i'"
type textarea "x"
type textarea "From what I remeber,the most successfull self-challenge i"
type textarea "x"
type textarea "From what I remeber,the most successfull self-challenge"
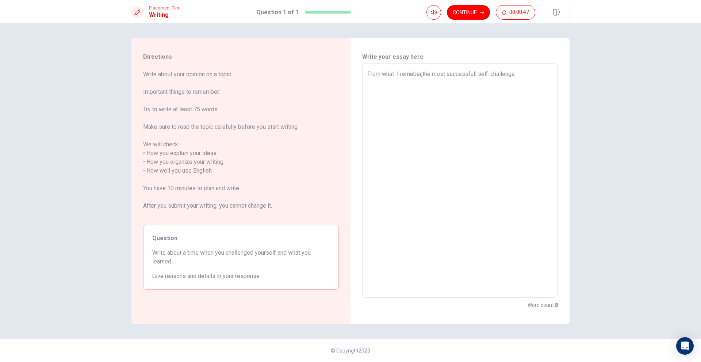
type textarea "x"
type textarea "From what I remeber,the most successfull self-challenge I"
type textarea "x"
type textarea "From what I remeber,the most successfull self-challenge I"
type textarea "x"
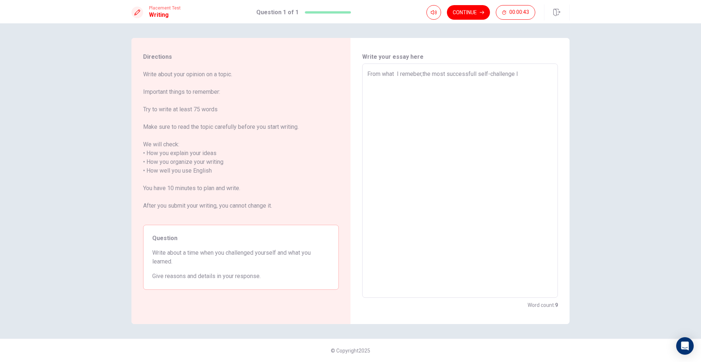
type textarea "From what I remeber,the most successfull self-challenge I H"
type textarea "x"
type textarea "From what I remeber,the most successfull self-challenge I HA"
type textarea "x"
type textarea "From what I remeber,the most successfull self-challenge I HAV"
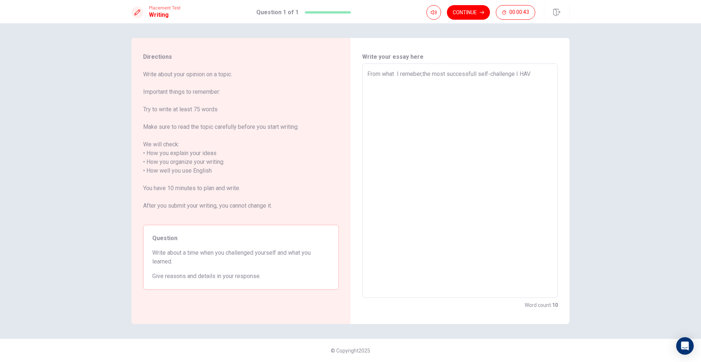
type textarea "x"
type textarea "From what I remeber,the most successfull self-challenge I HAVE"
type textarea "x"
type textarea "From what I remeber,the most successfull self-challenge I HAVE"
type textarea "x"
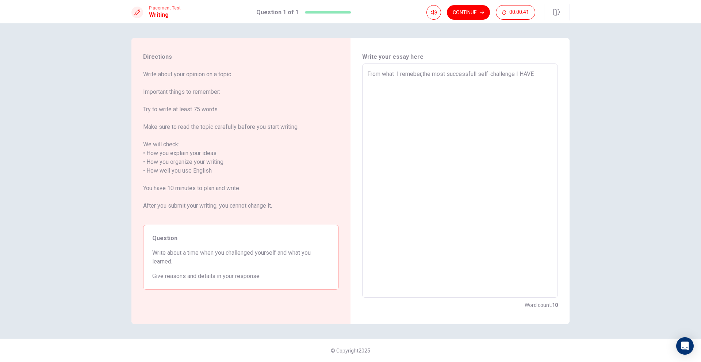
type textarea "From what I remeber,the most successfull self-challenge I HAVE"
type textarea "x"
type textarea "From what I remeber,the most successfull self-challenge I HAV"
type textarea "x"
type textarea "From what I remeber,the most successfull self-challenge I HA"
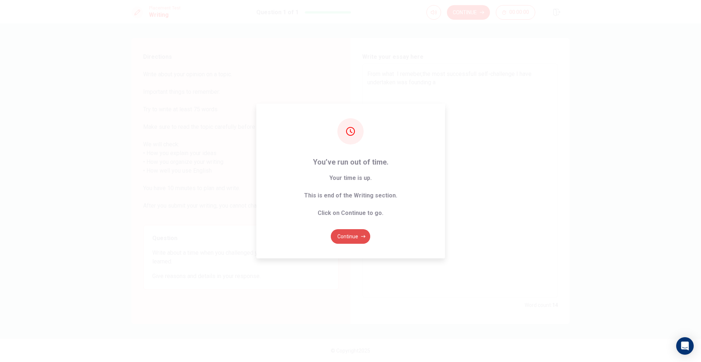
click at [346, 240] on button "Continue" at bounding box center [350, 236] width 39 height 15
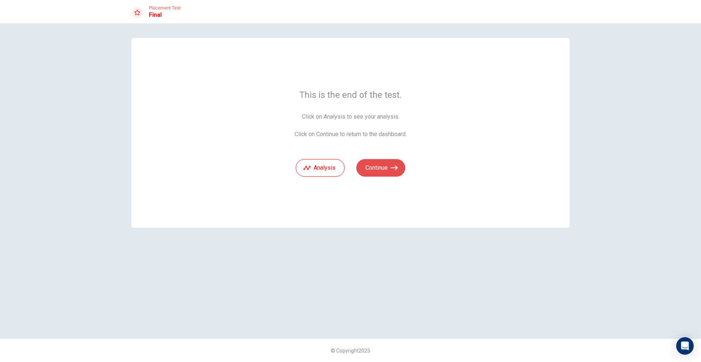
click at [384, 165] on button "Continue" at bounding box center [380, 168] width 49 height 18
